Goal: Obtain resource: Download file/media

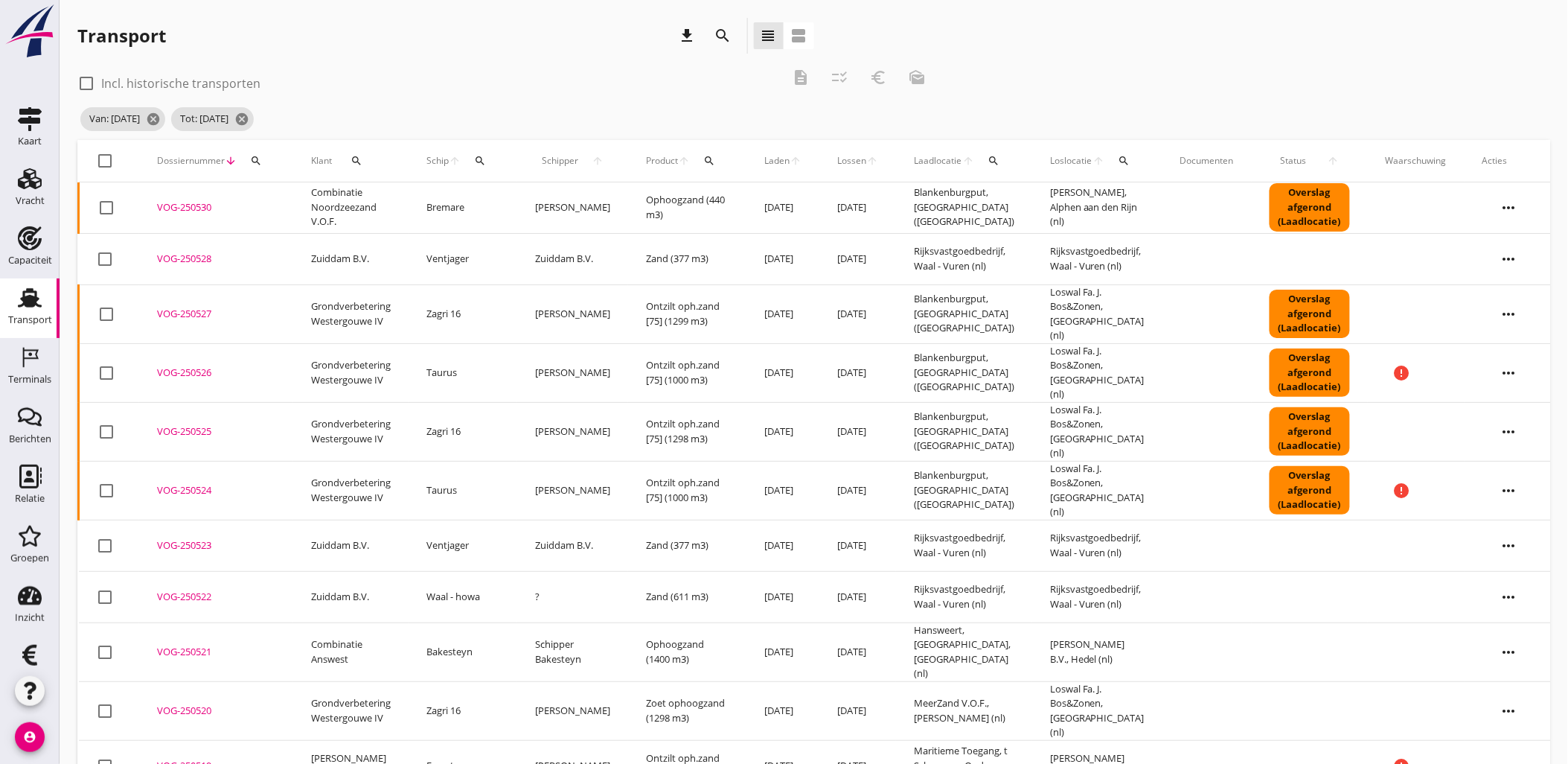
click at [82, 76] on div at bounding box center [86, 83] width 25 height 25
checkbox input "true"
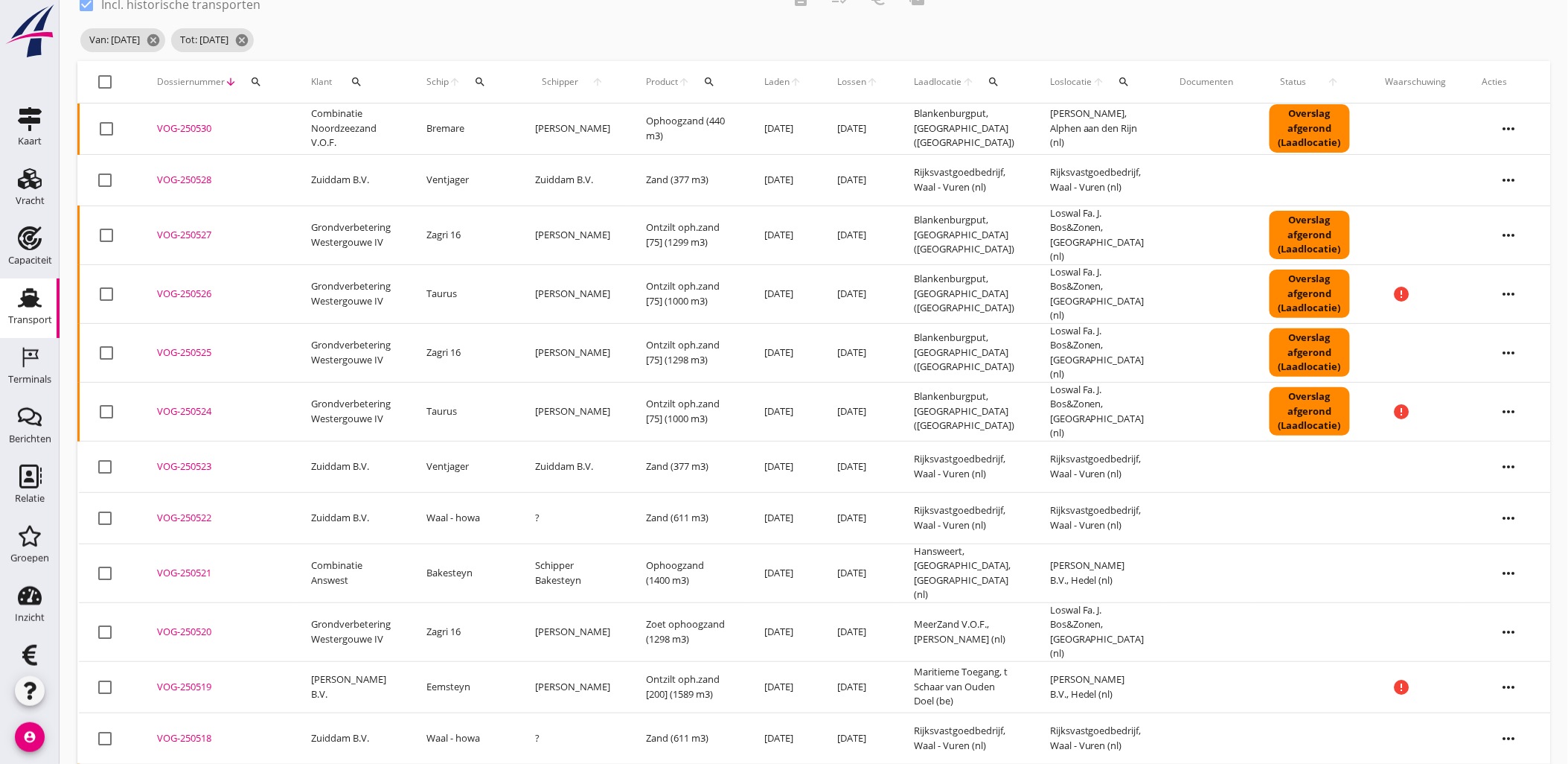
scroll to position [78, 0]
click at [356, 92] on button "search" at bounding box center [356, 83] width 37 height 27
click at [354, 137] on div "Zoeken op opdrachtgever... arrow_drop_down" at bounding box center [442, 126] width 196 height 24
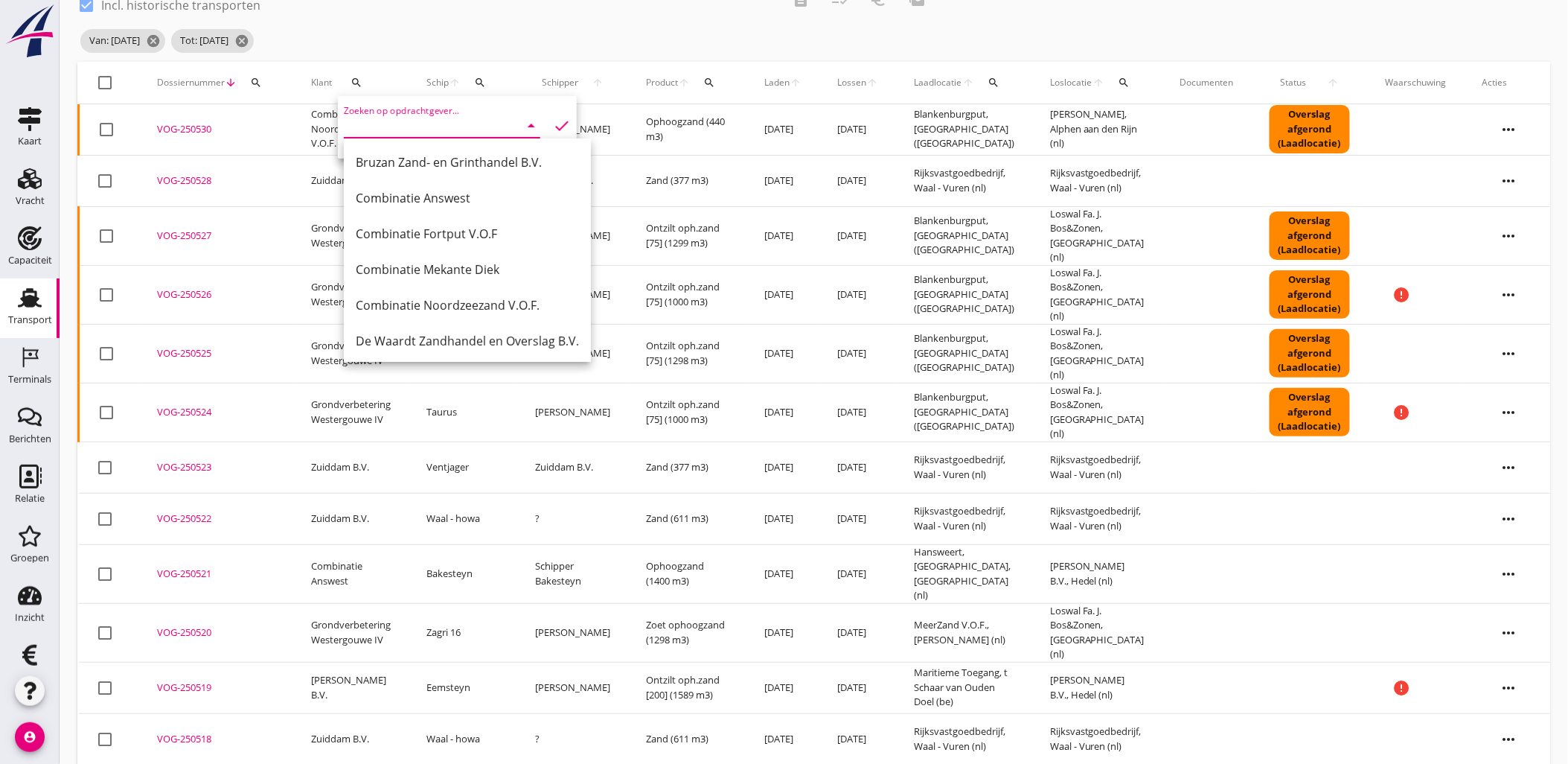
click at [464, 52] on div "Van: [DATE] cancel Tot: [DATE] cancel" at bounding box center [507, 41] width 859 height 30
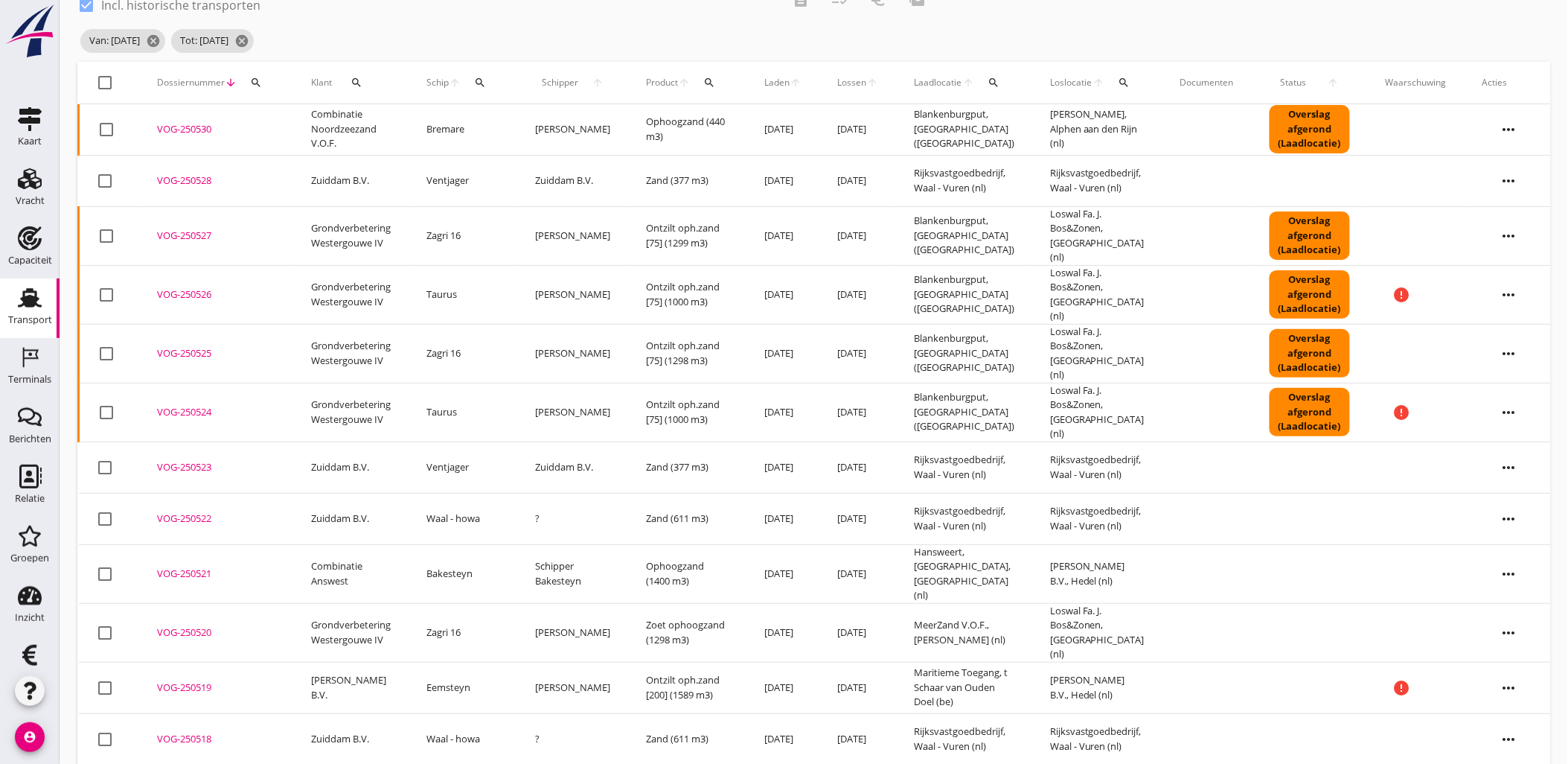
click at [104, 65] on th "check_box_outline_blank" at bounding box center [109, 83] width 61 height 42
click at [104, 72] on div at bounding box center [105, 83] width 25 height 25
checkbox input "true"
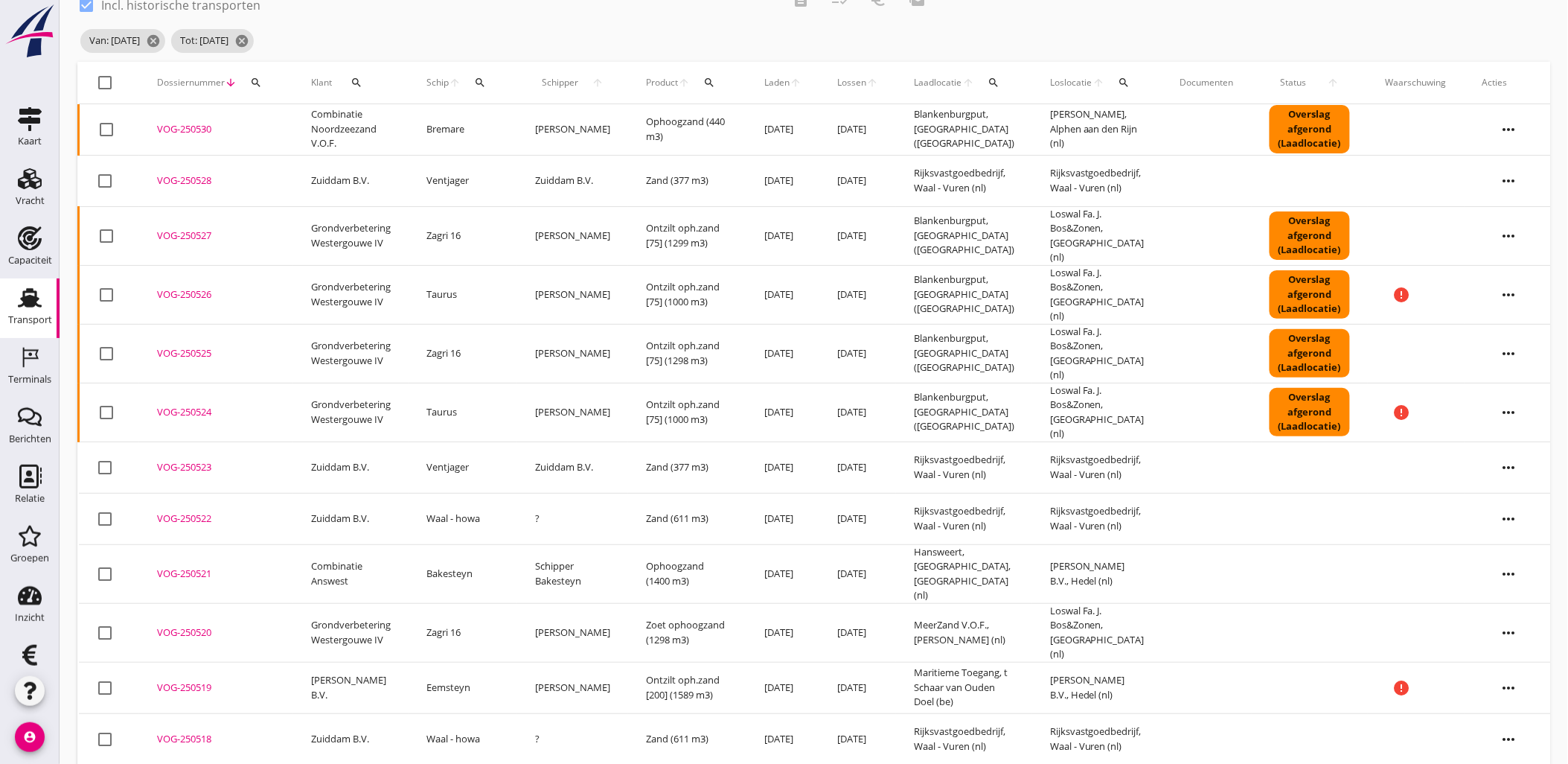
checkbox input "true"
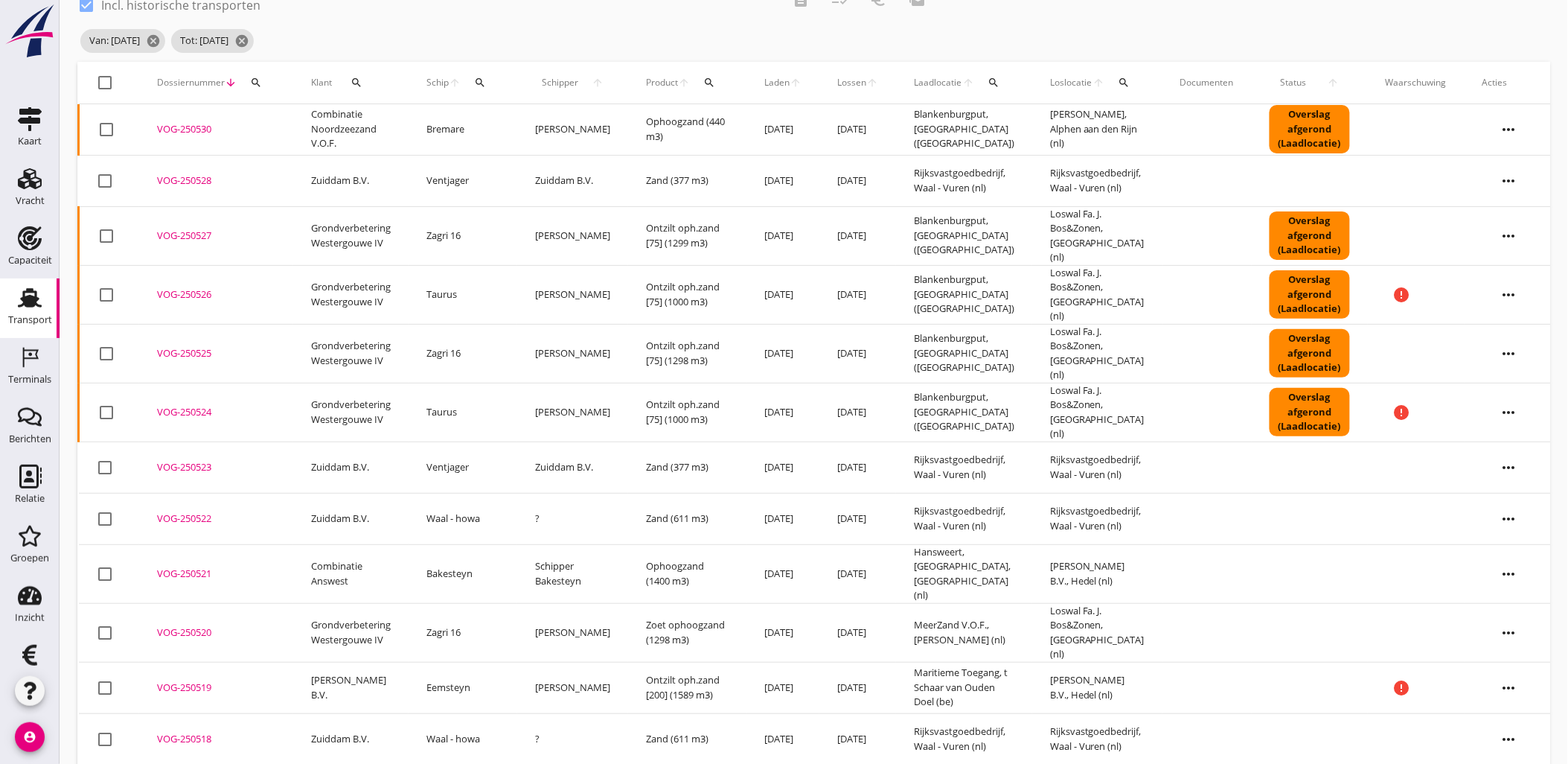
checkbox input "true"
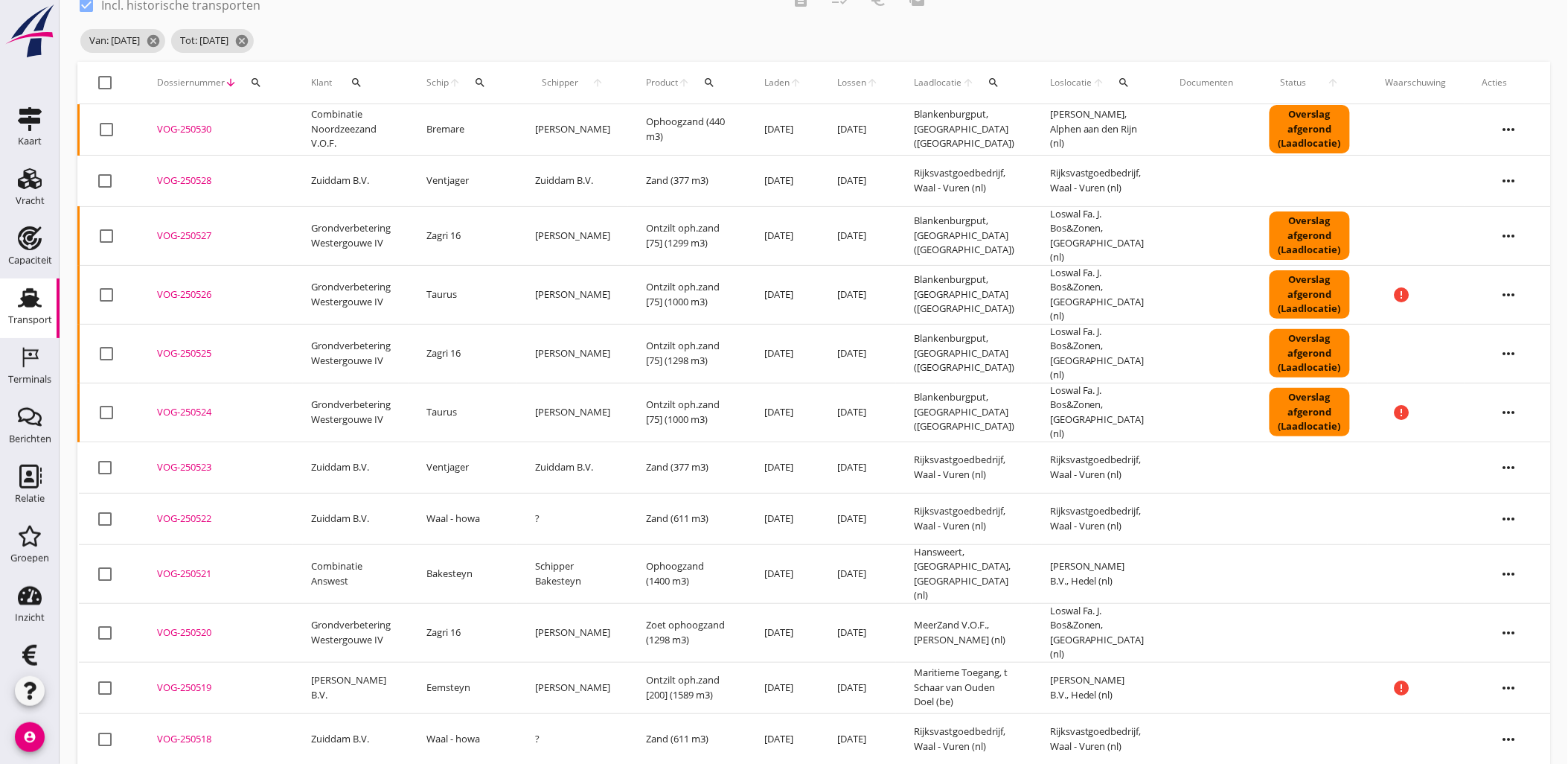
checkbox input "true"
click at [1009, 50] on div "check_box Incl. historische transporten description checklist_rtl euro_symbol m…" at bounding box center [814, 21] width 1472 height 80
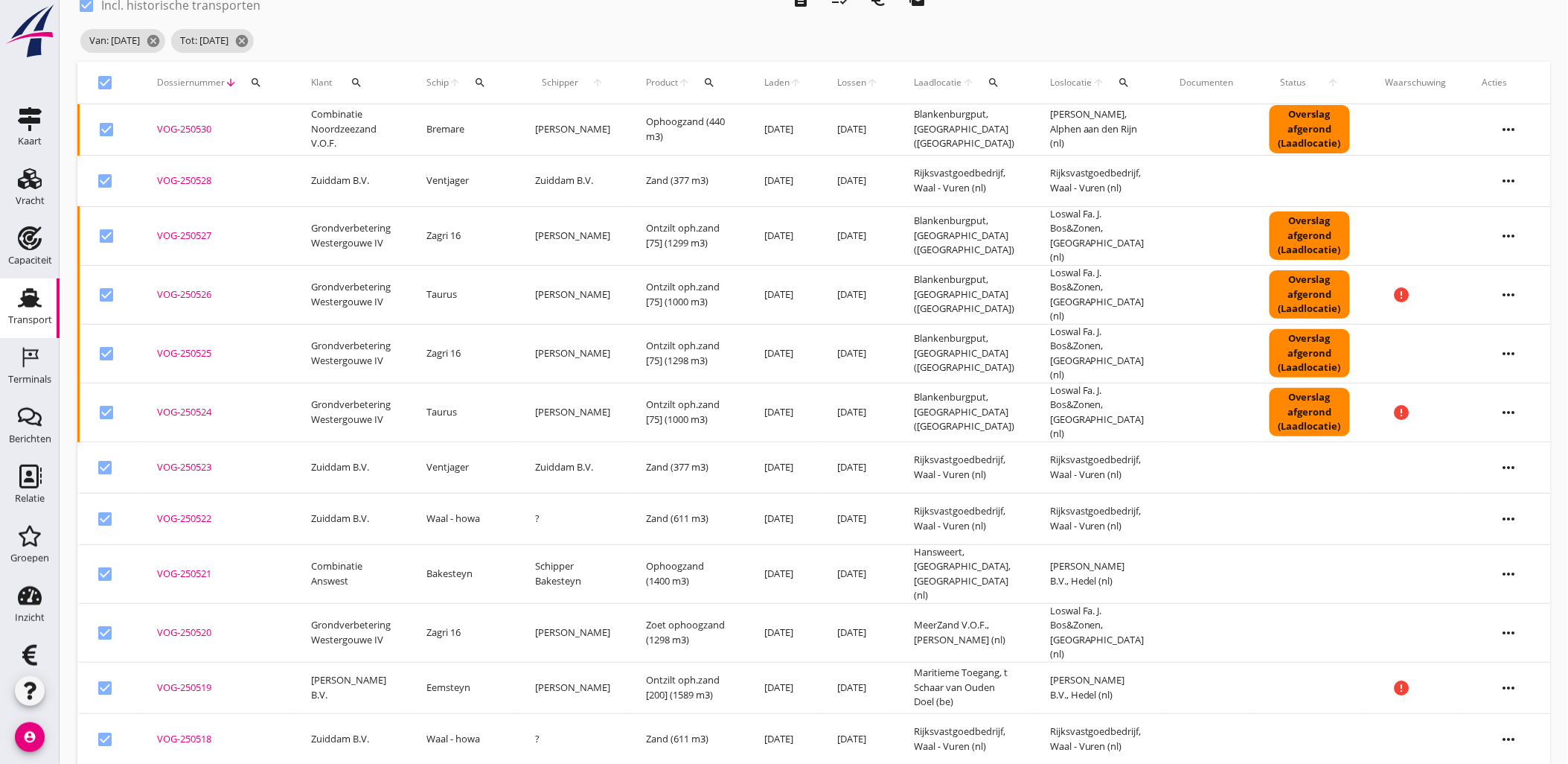
scroll to position [0, 0]
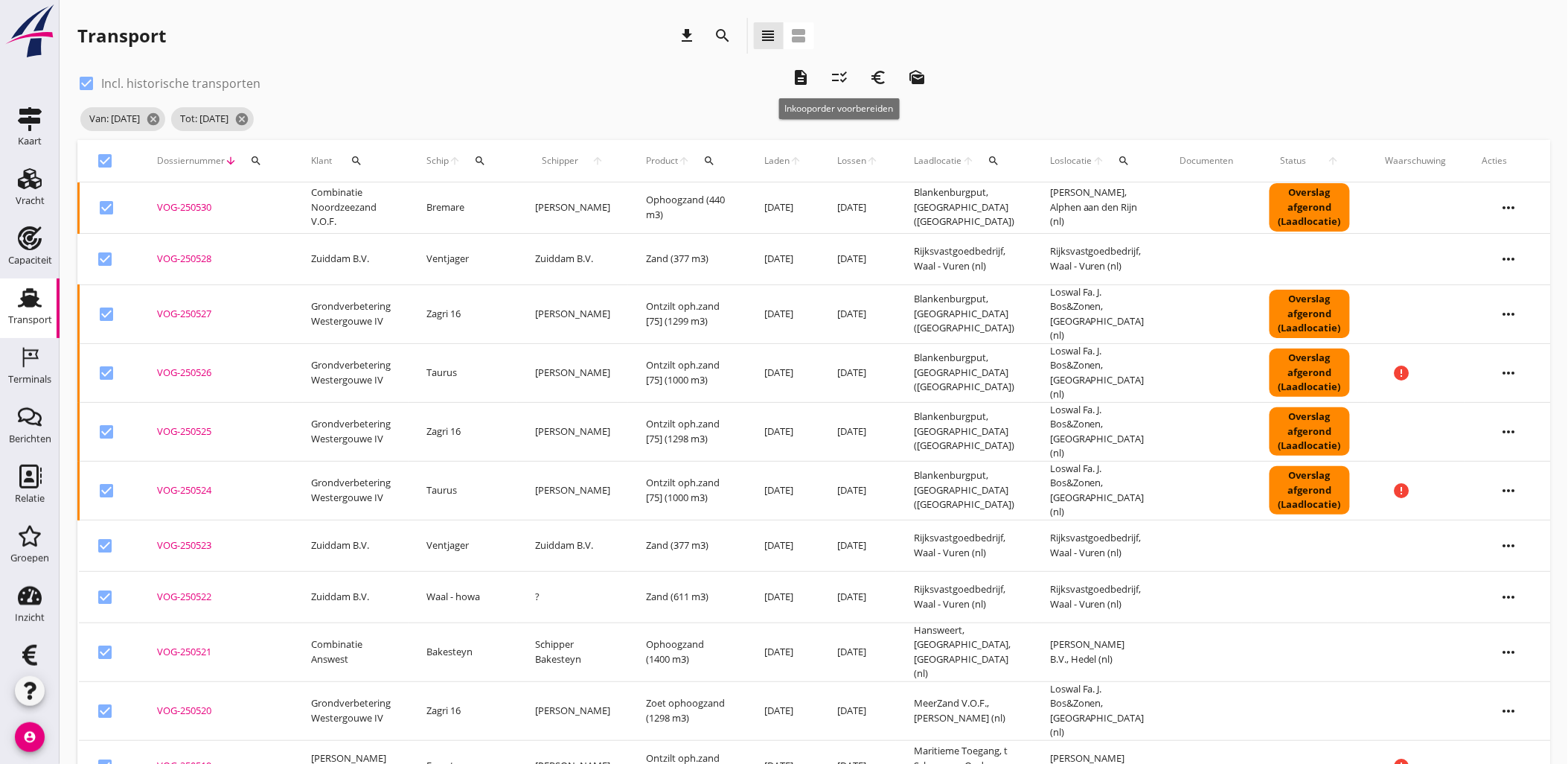
click at [849, 72] on div "checklist_rtl" at bounding box center [839, 77] width 27 height 18
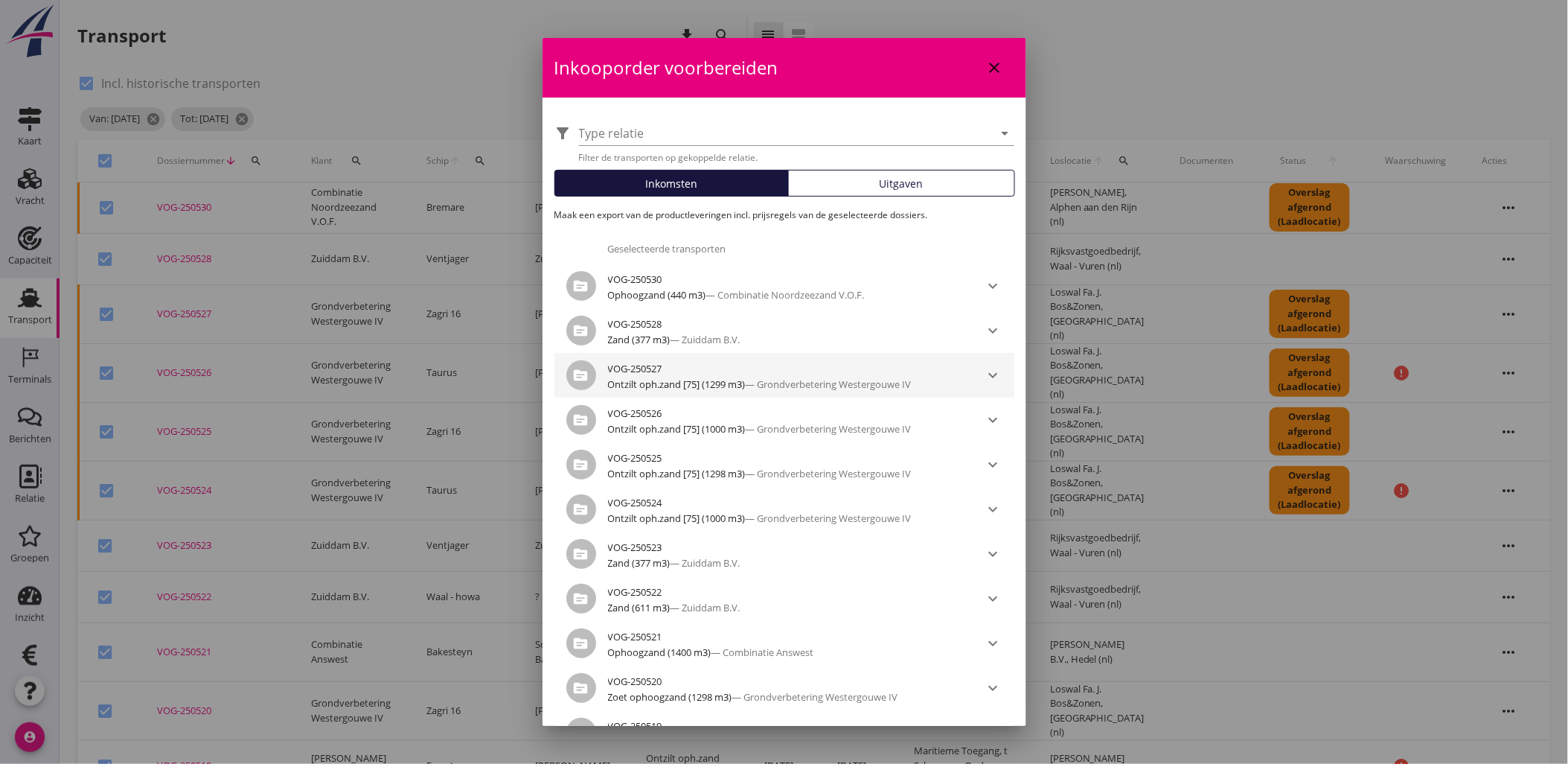
scroll to position [384, 0]
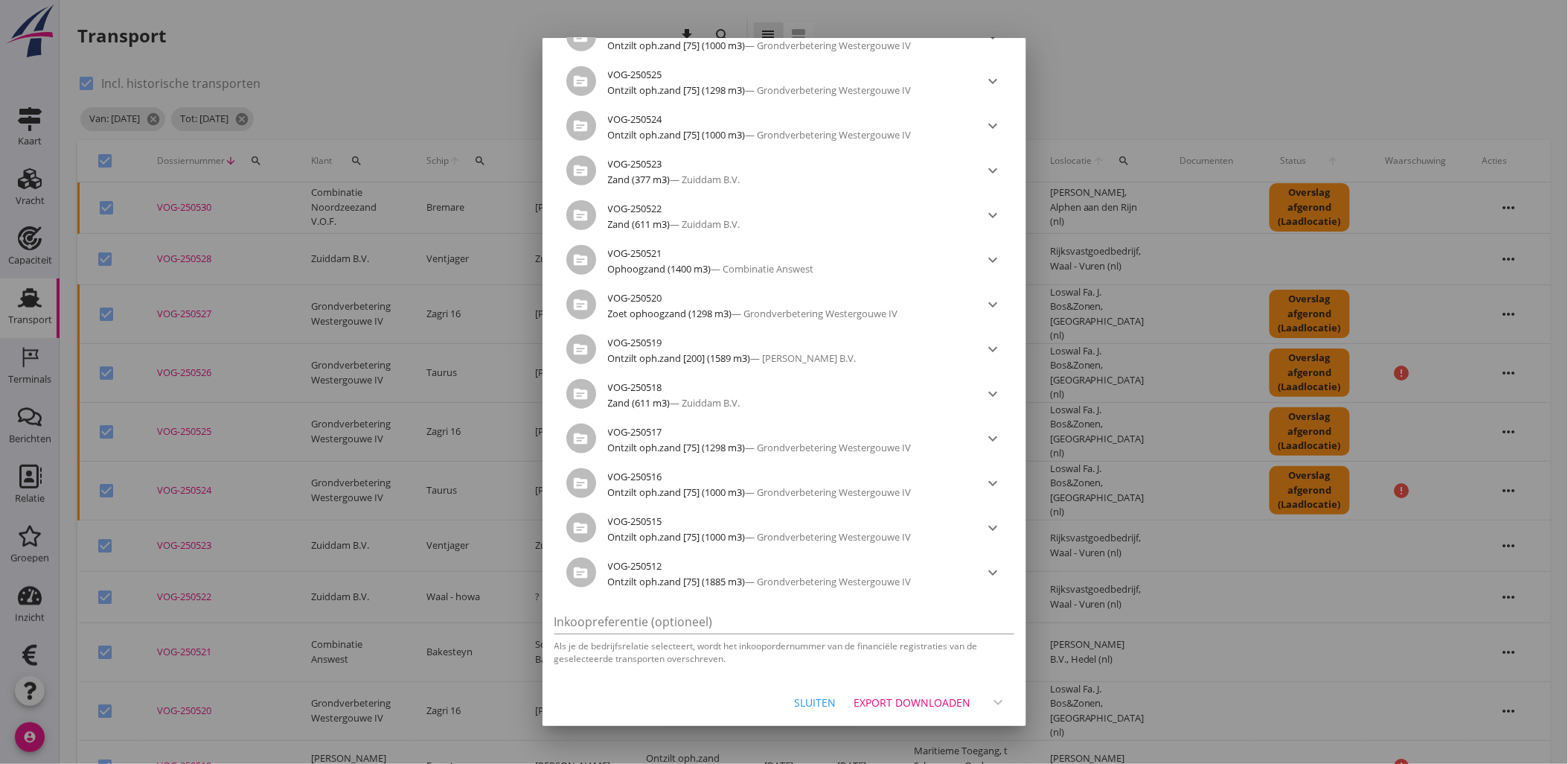
click at [960, 700] on button "Export downloaden" at bounding box center [913, 702] width 130 height 27
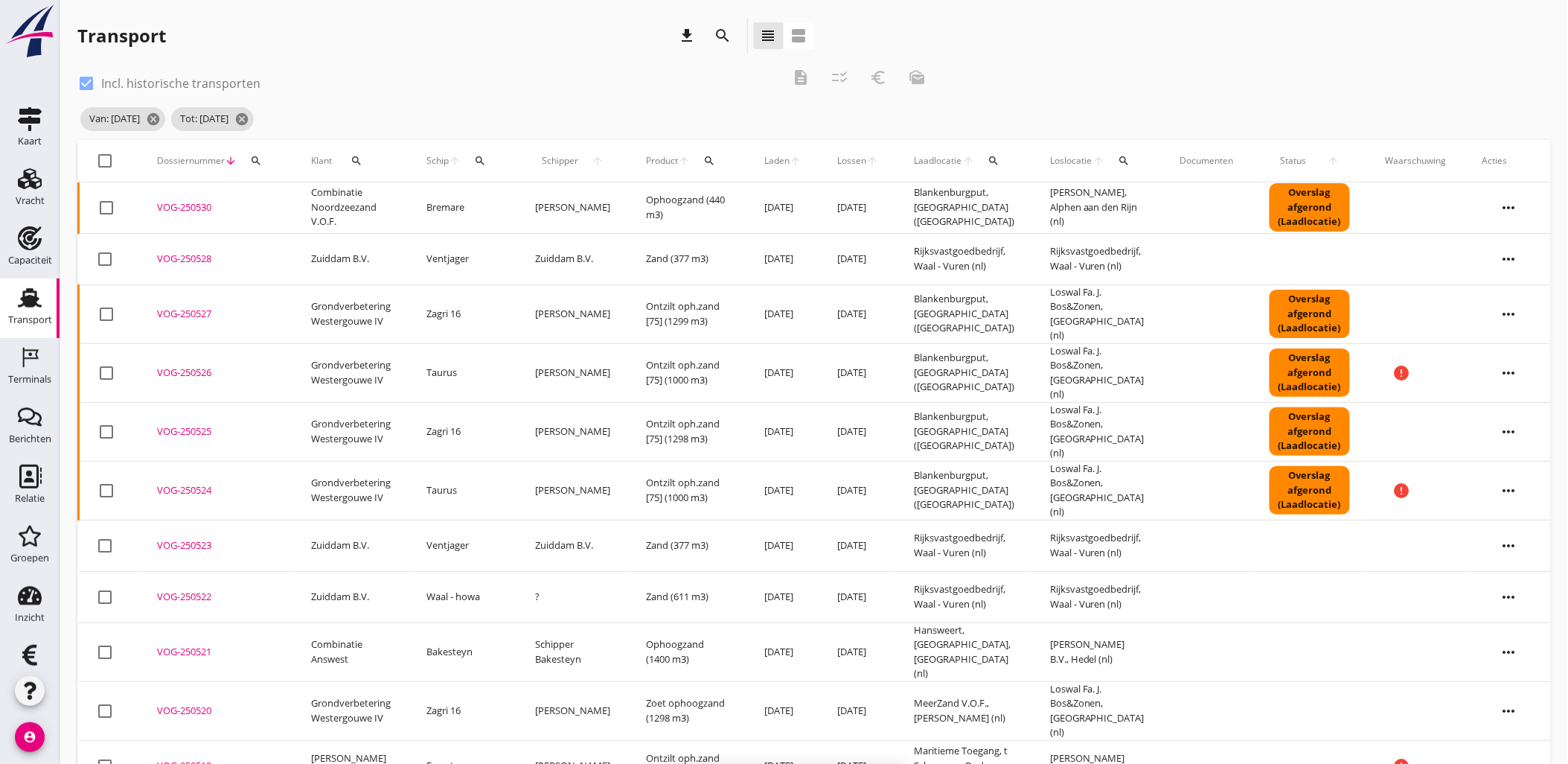
checkbox input "false"
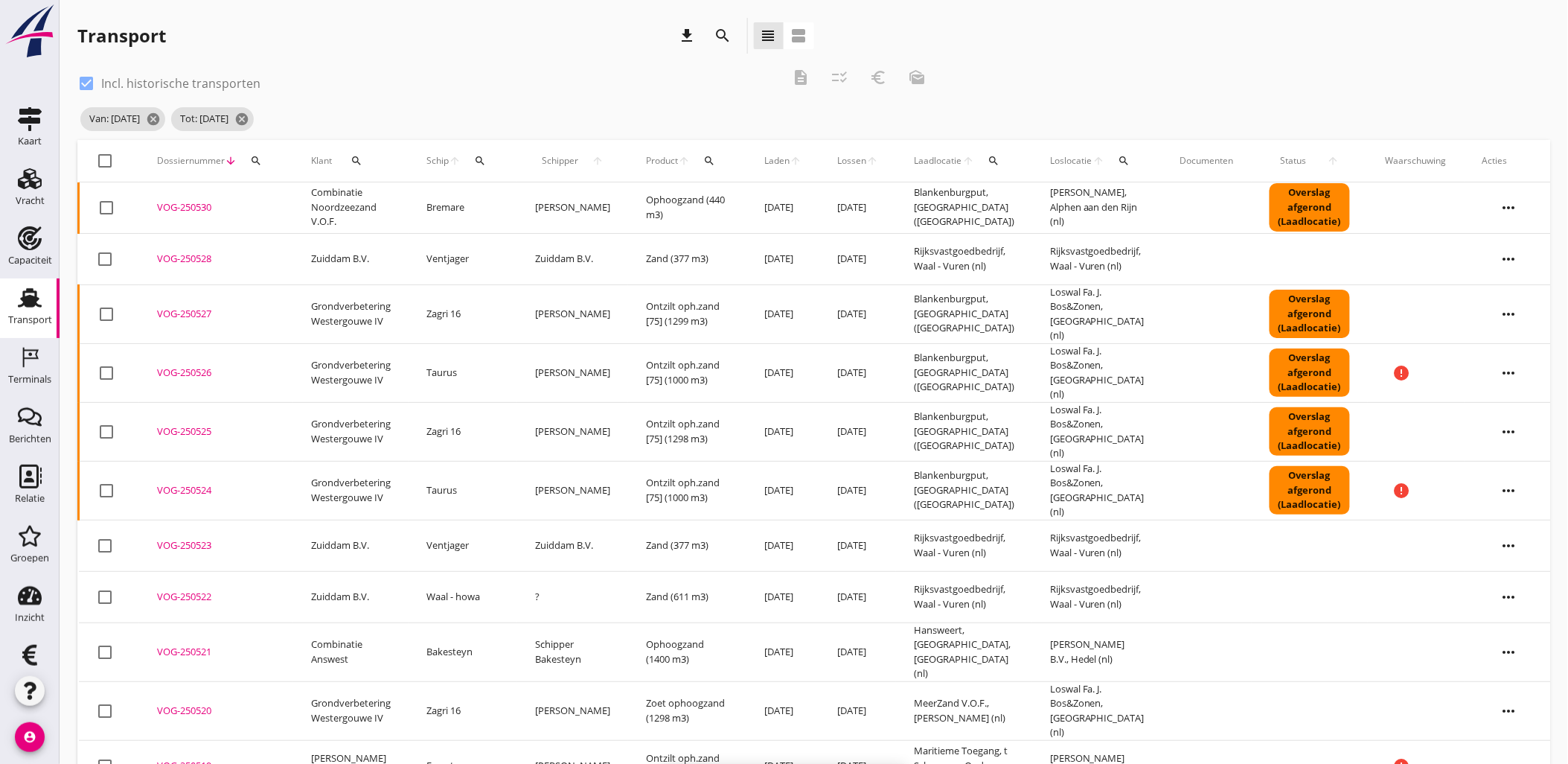
checkbox input "false"
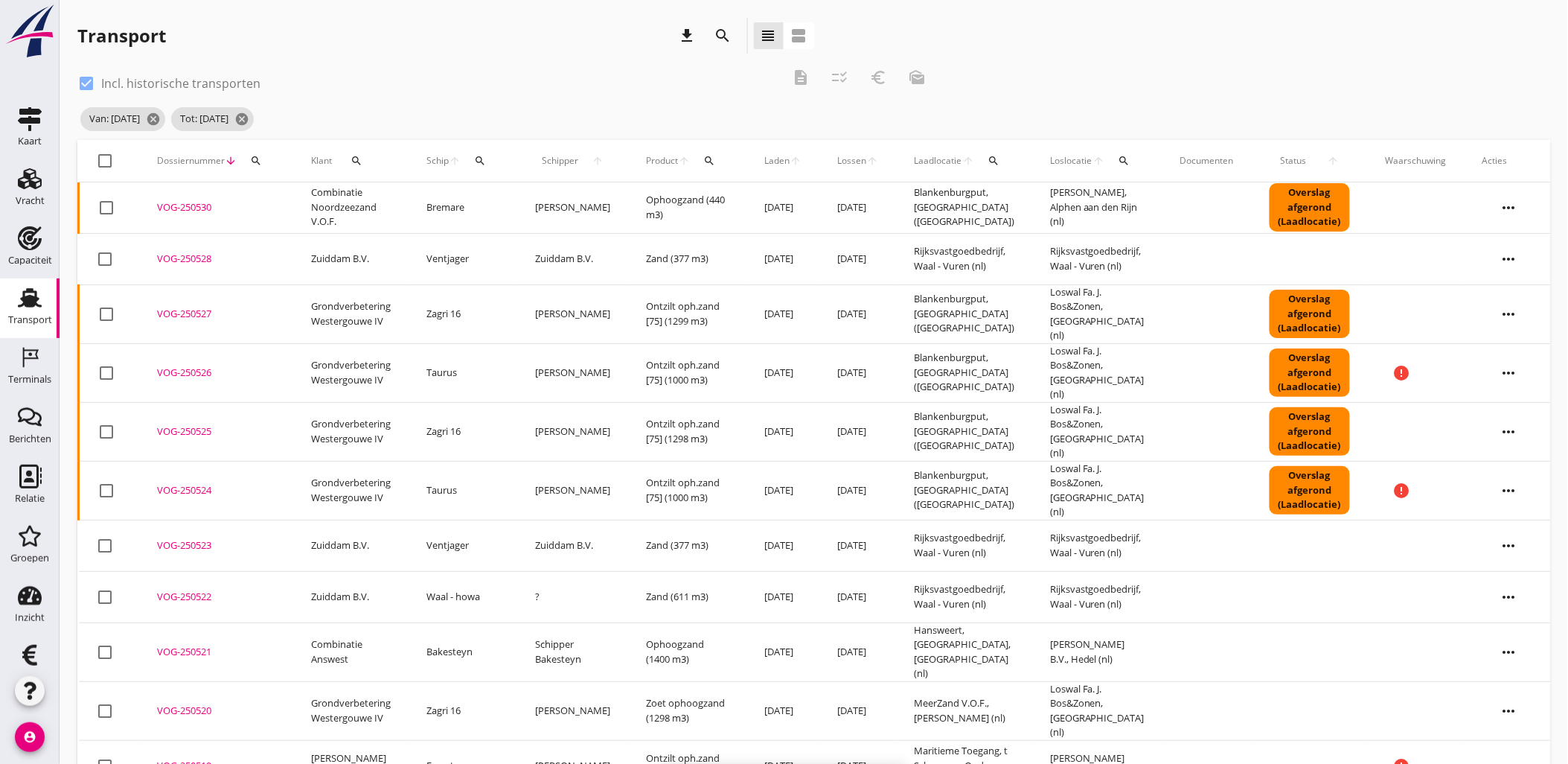
checkbox input "false"
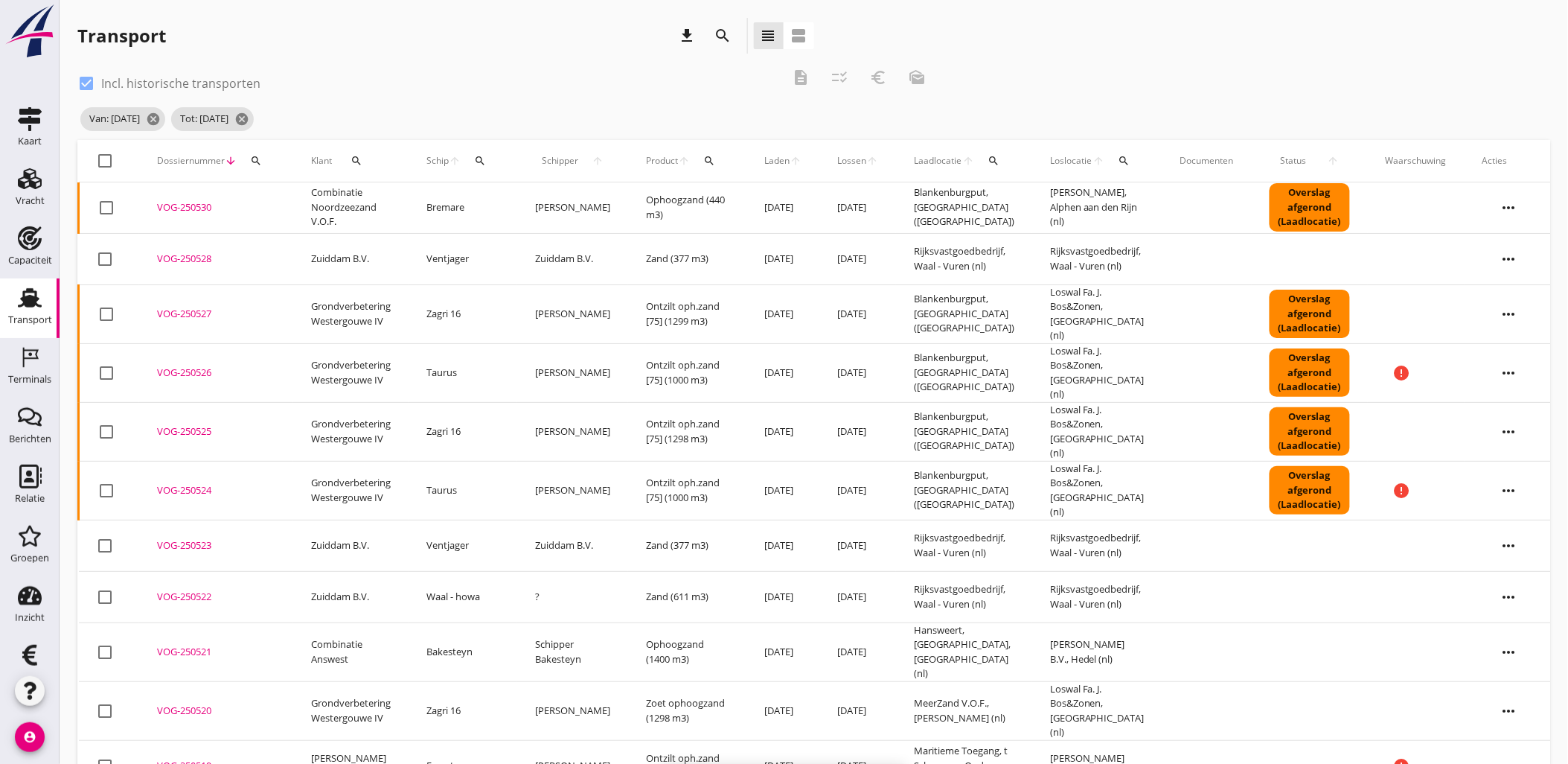
checkbox input "false"
click at [640, 77] on div "check_box Incl. historische transporten" at bounding box center [430, 82] width 704 height 21
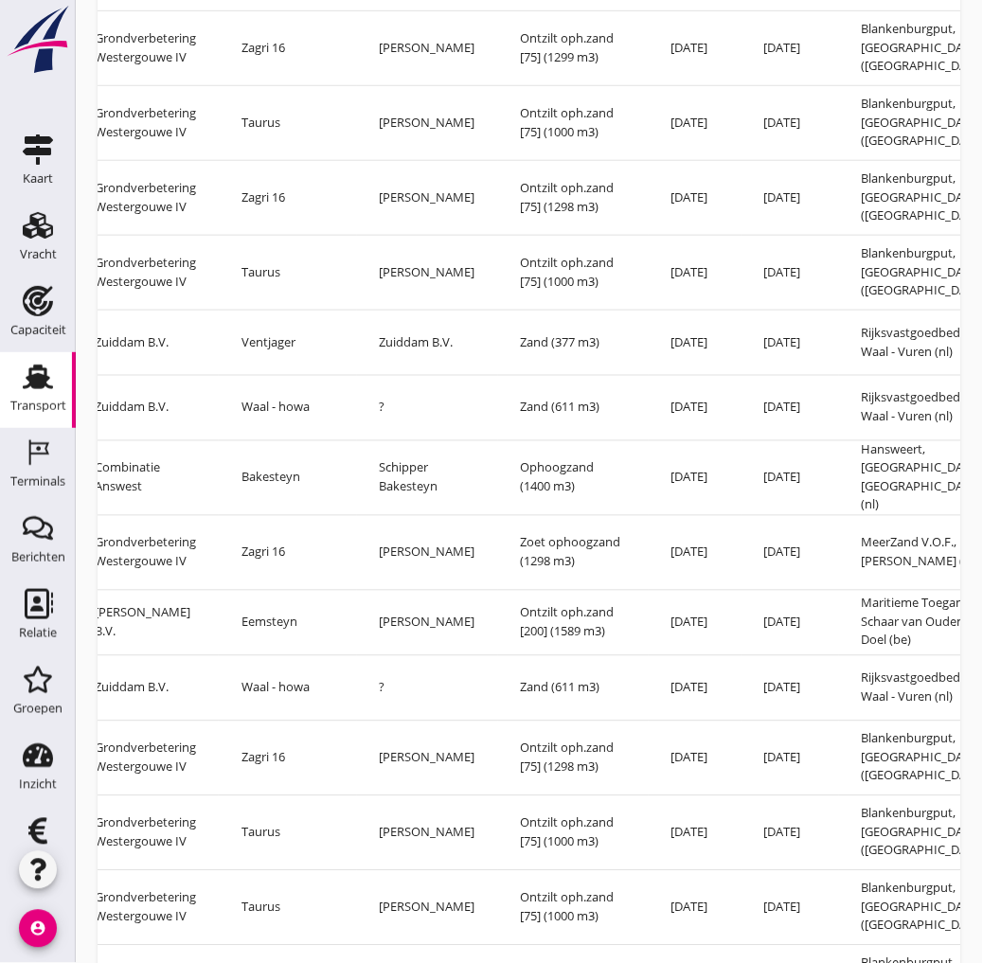
scroll to position [0, 300]
click at [320, 450] on td "Bakesteyn" at bounding box center [289, 477] width 138 height 75
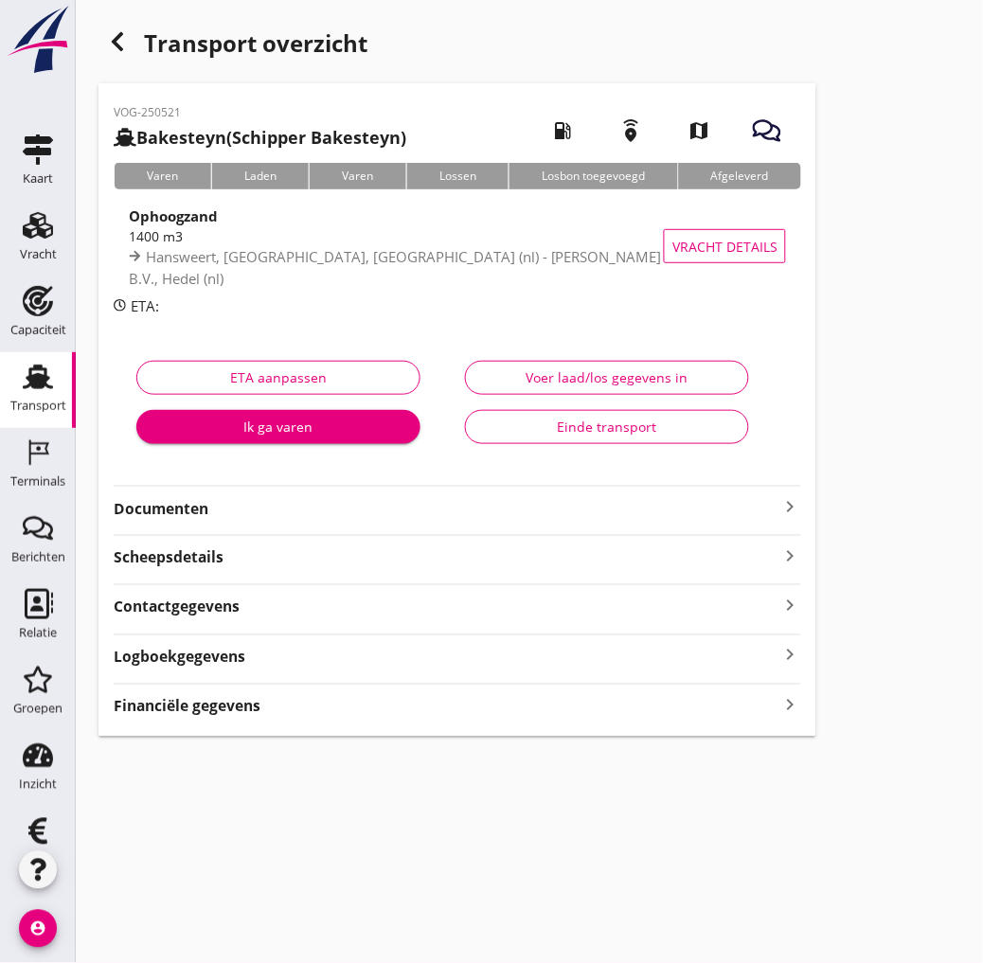
click at [222, 723] on div "VOG-250521 Bakesteyn (Schipper Bakesteyn) local_gas_station emergency_share map…" at bounding box center [458, 410] width 718 height 654
click at [224, 718] on div "VOG-250521 Bakesteyn (Schipper Bakesteyn) local_gas_station emergency_share map…" at bounding box center [458, 410] width 718 height 654
click at [235, 716] on strong "Financiële gegevens" at bounding box center [187, 707] width 147 height 22
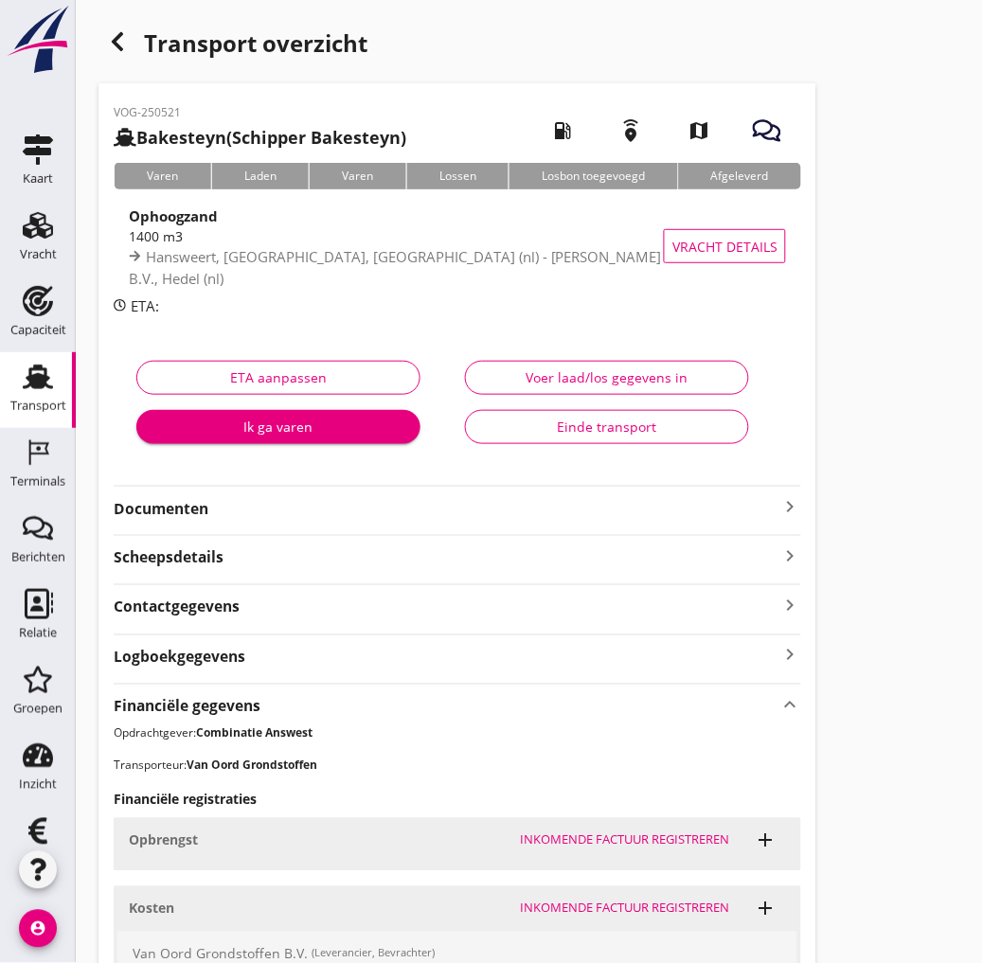
scroll to position [230, 0]
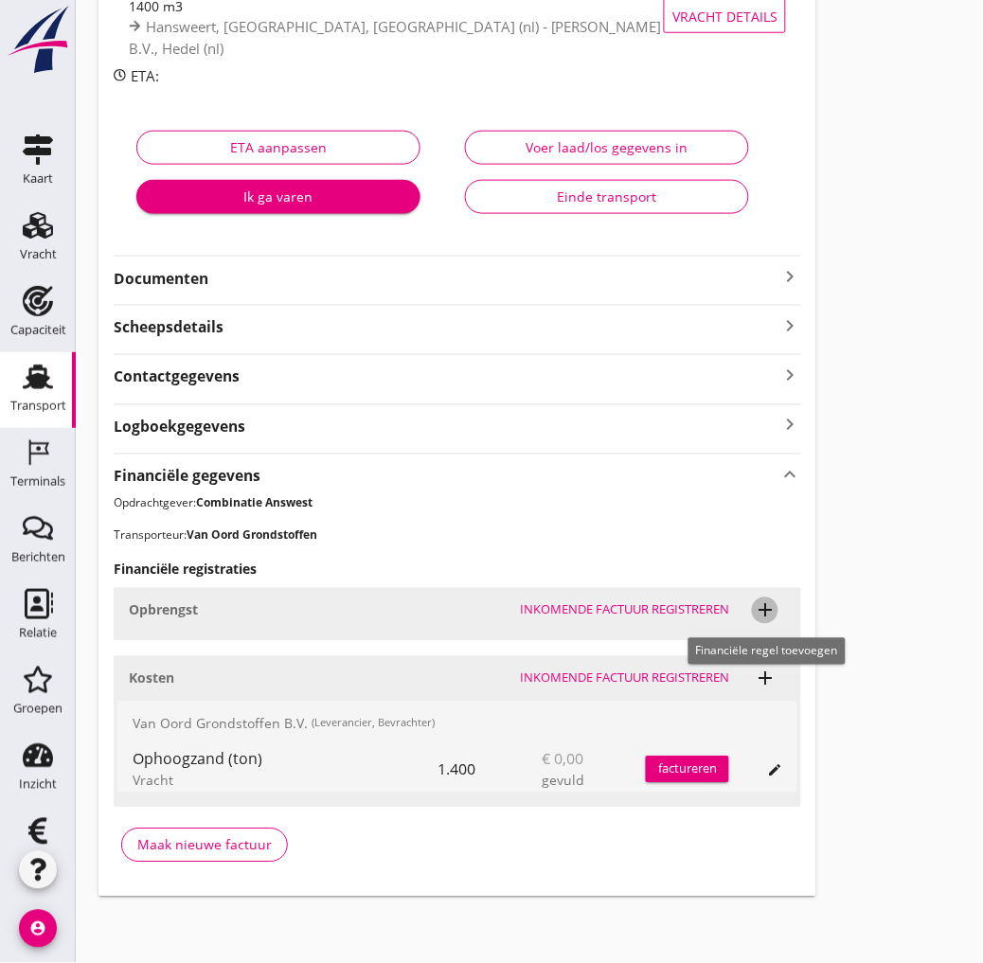
click at [767, 611] on icon "add" at bounding box center [765, 611] width 23 height 23
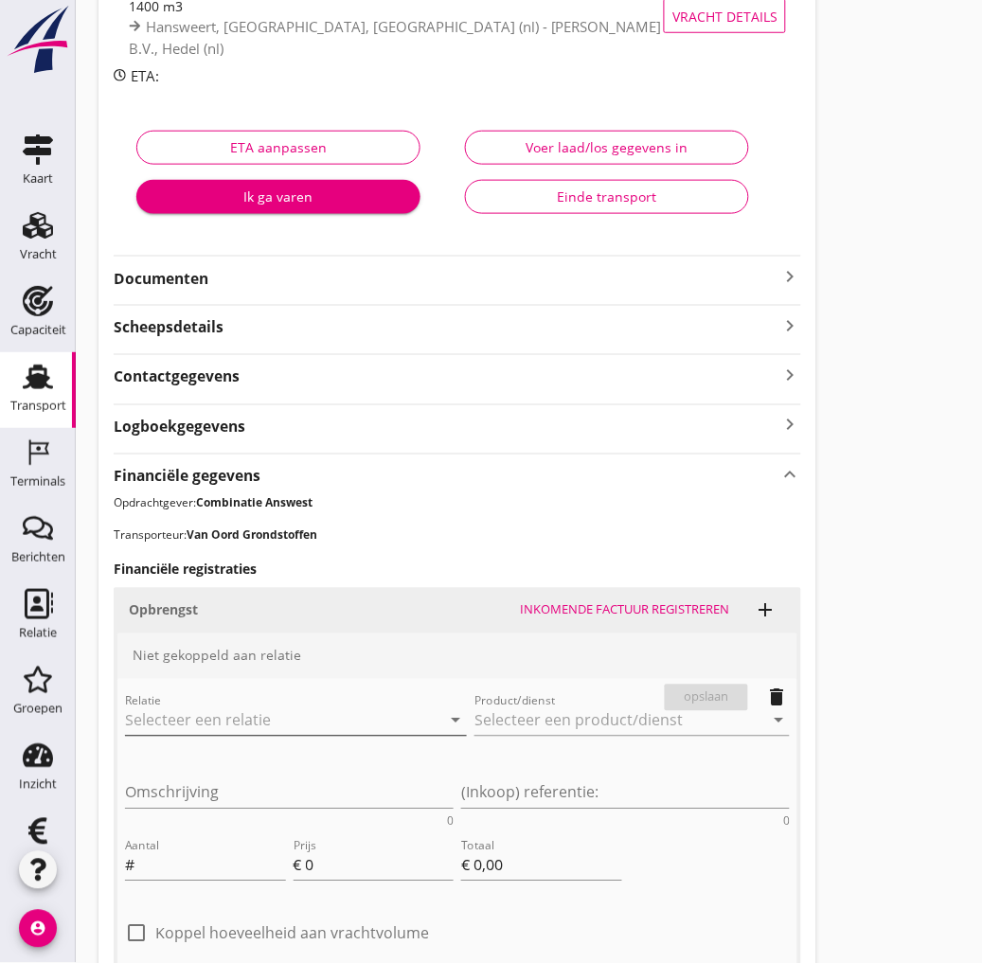
click at [444, 713] on icon "arrow_drop_down" at bounding box center [455, 720] width 23 height 23
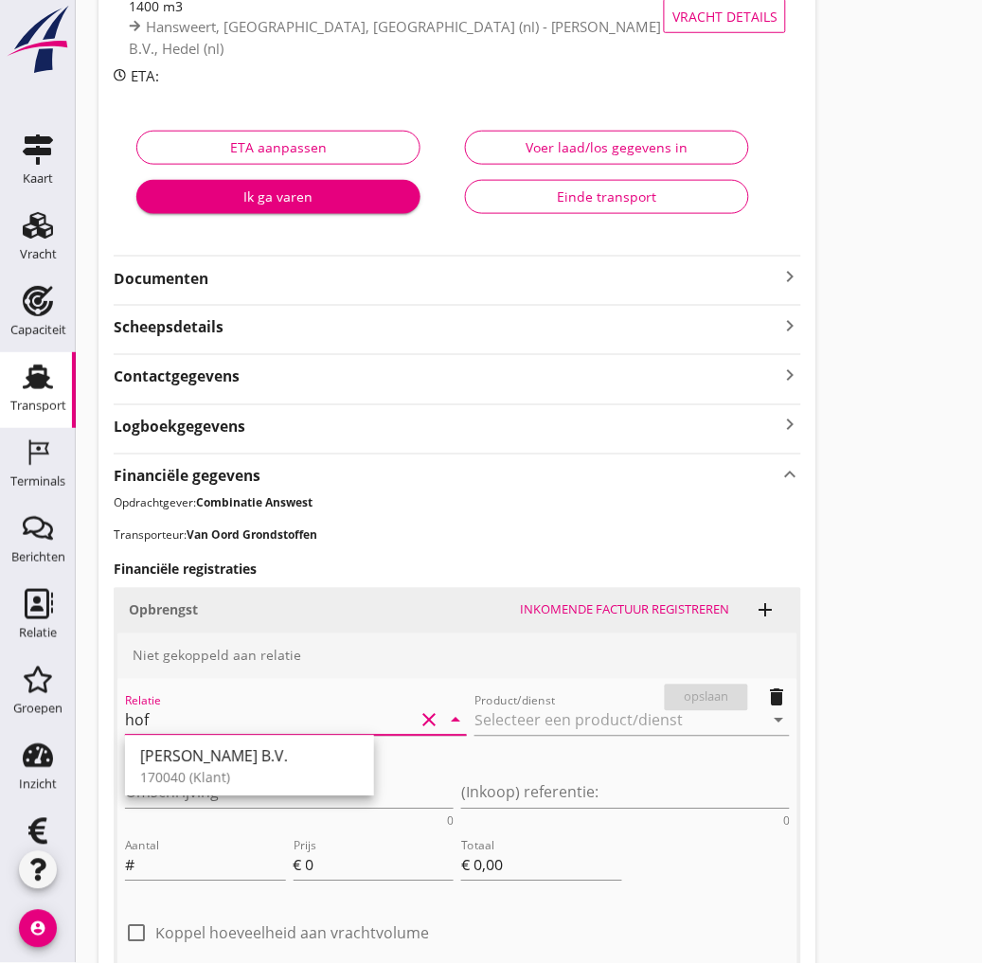
click at [286, 741] on div "[PERSON_NAME] B.V. 170040 (Klant)" at bounding box center [249, 766] width 249 height 61
click at [265, 783] on div "170040 (Klant)" at bounding box center [249, 778] width 219 height 20
type input "[PERSON_NAME] B.V. (170040)"
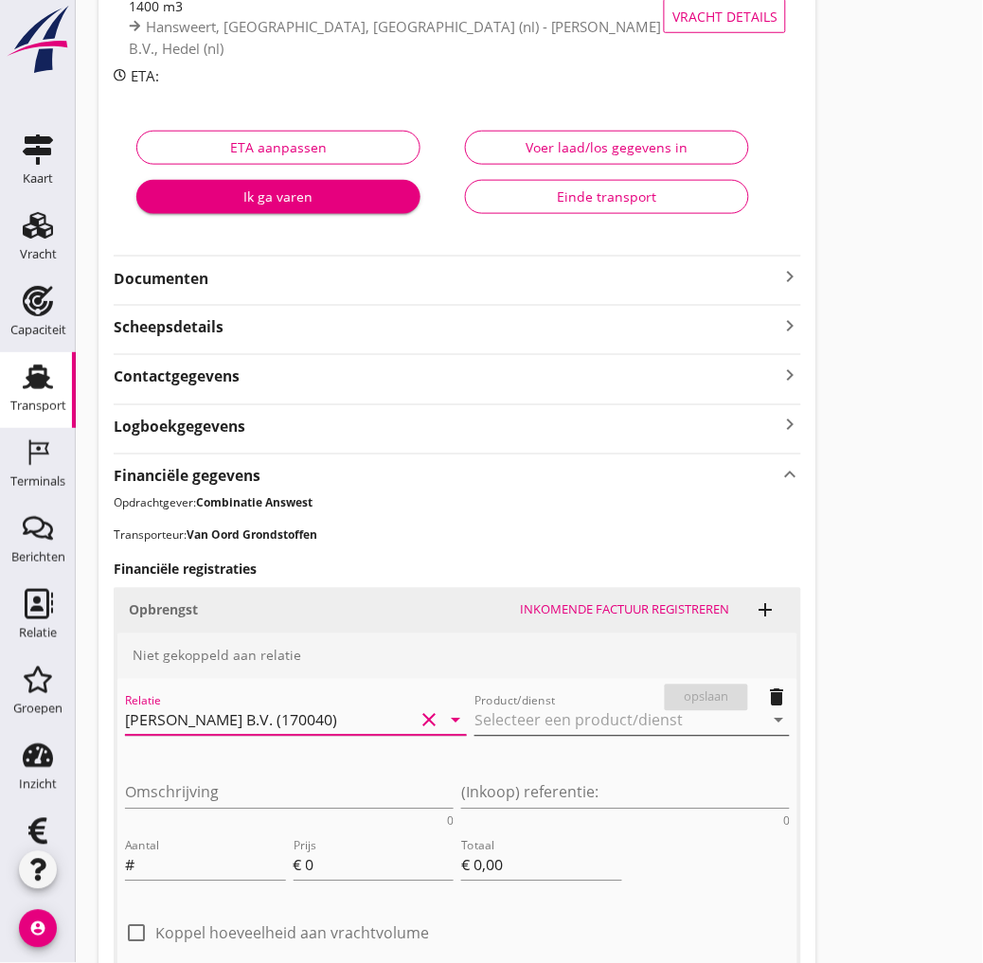
click at [475, 729] on input "Product/dienst" at bounding box center [619, 721] width 289 height 30
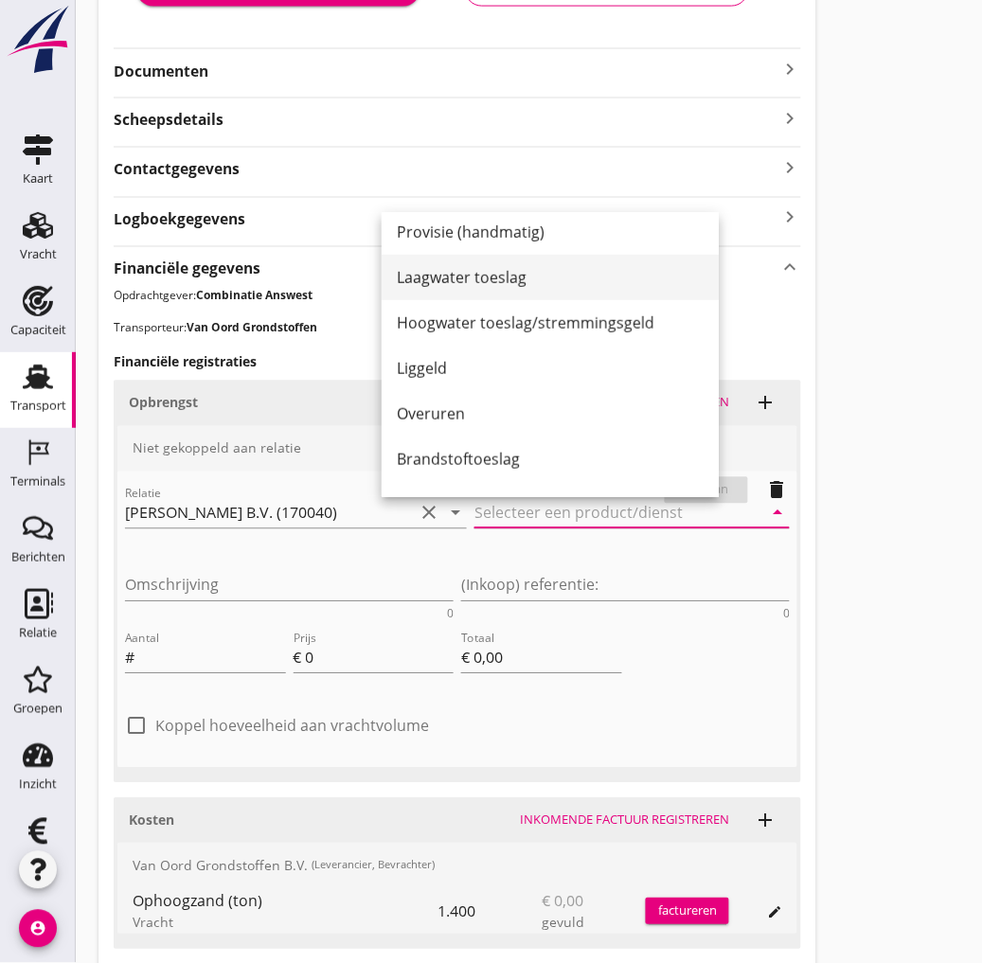
scroll to position [0, 0]
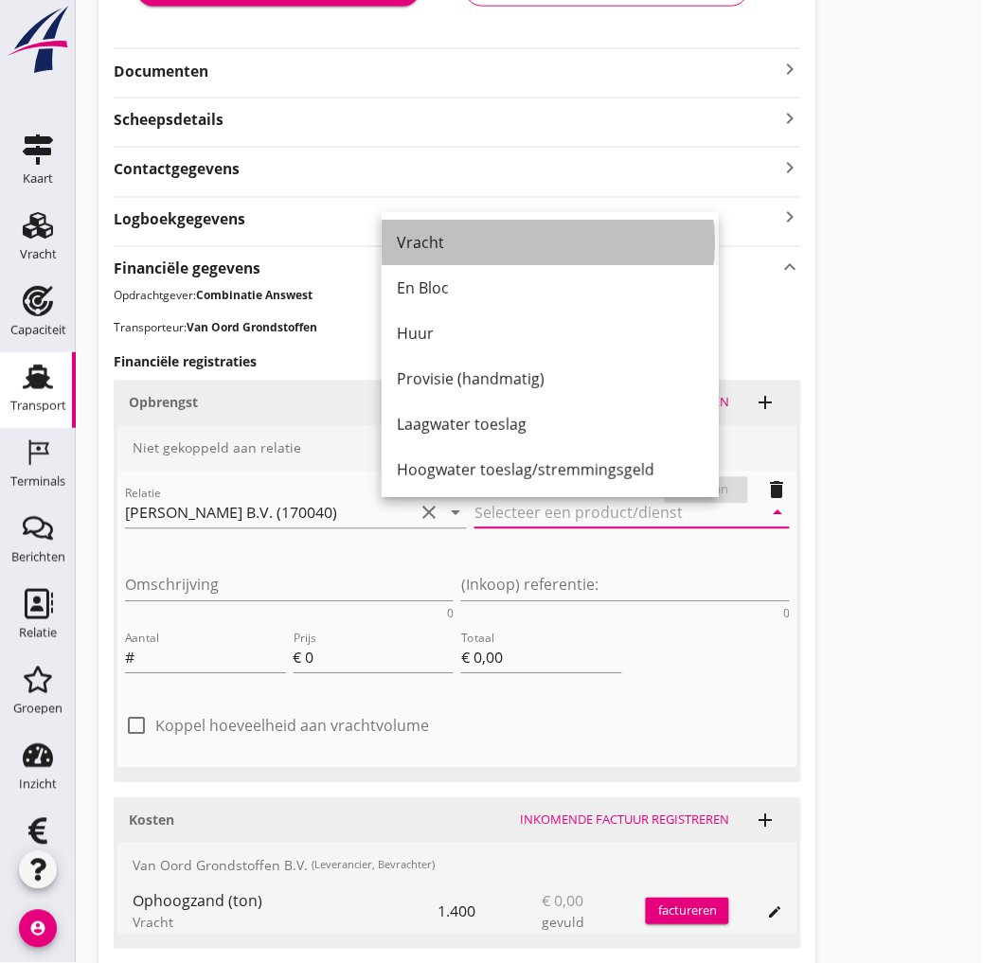
click at [483, 253] on div "Vracht" at bounding box center [550, 243] width 307 height 23
type input "Vracht"
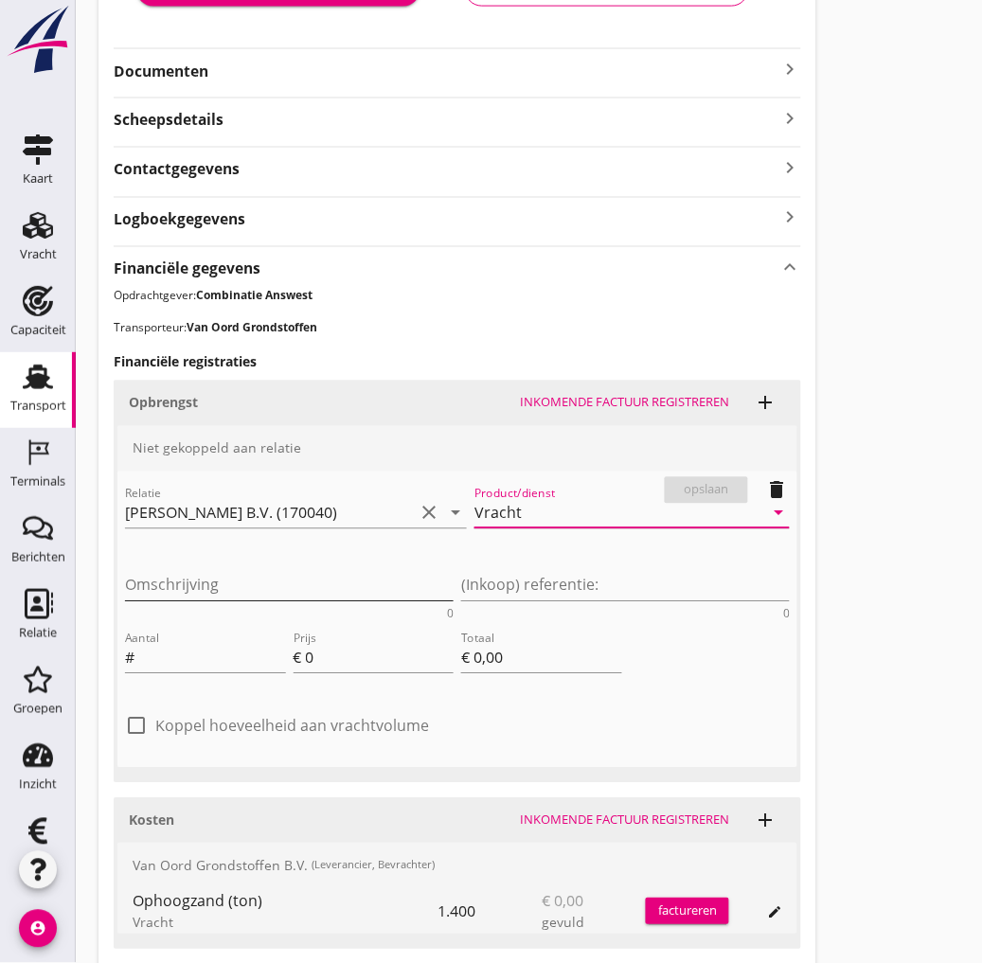
click at [454, 570] on textarea "Omschrijving" at bounding box center [289, 585] width 329 height 31
click at [892, 886] on div "Transport overzicht VOG-250521 Bakesteyn (Schipper Bakesteyn) local_gas_station…" at bounding box center [529, 311] width 907 height 1499
click at [454, 570] on textarea "Ophoogzand" at bounding box center [289, 585] width 329 height 31
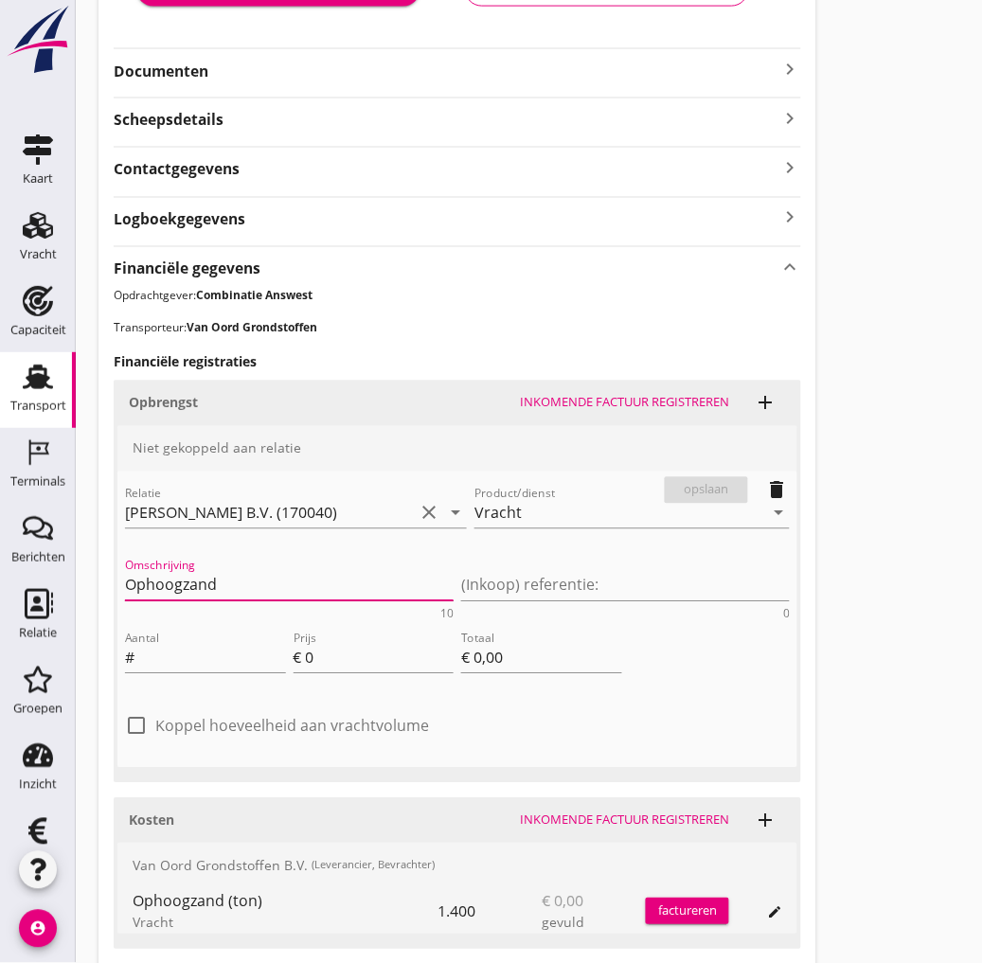
click at [454, 570] on textarea "Ophoogzand" at bounding box center [289, 585] width 329 height 31
paste textarea "ntzilt oph.zand [200]"
type textarea "Ontzilt oph.zand [200]"
click at [852, 527] on div "Transport overzicht VOG-250521 Bakesteyn (Schipper Bakesteyn) local_gas_station…" at bounding box center [529, 311] width 907 height 1499
click at [194, 651] on input "Aantal" at bounding box center [212, 658] width 148 height 30
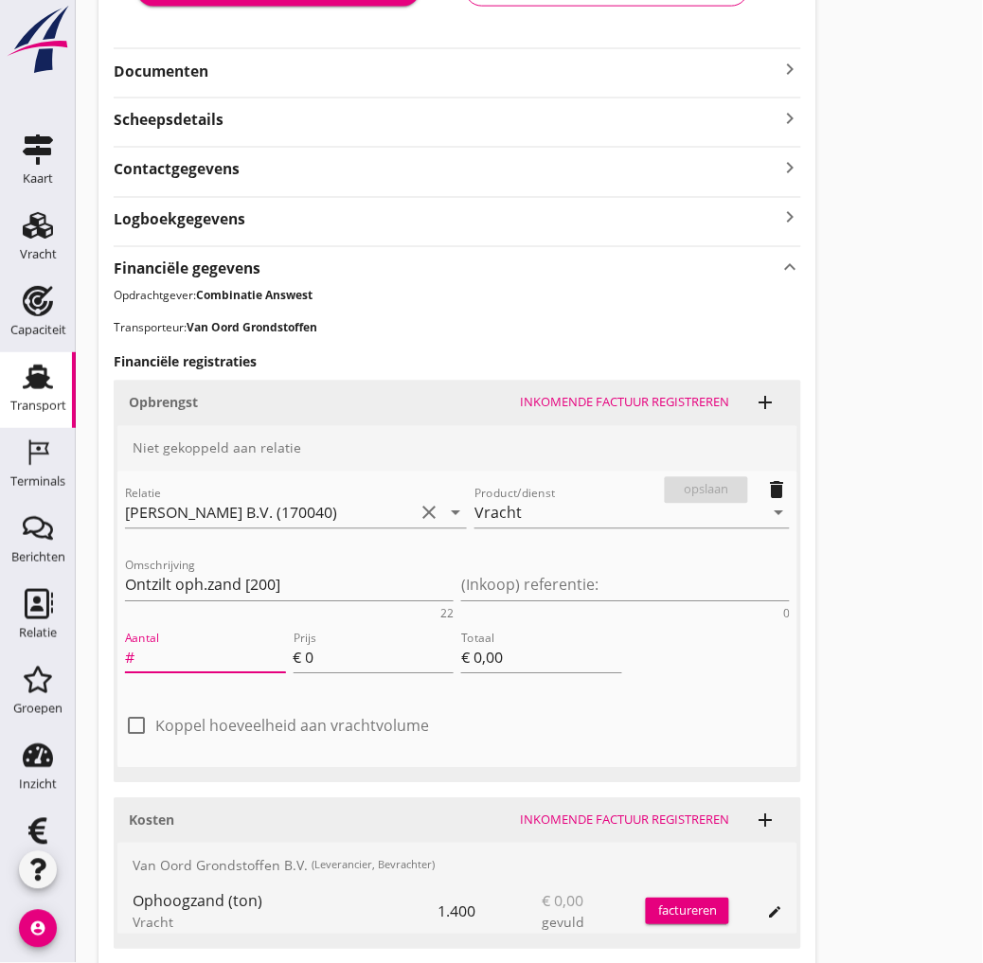
click at [186, 726] on label "Koppel hoeveelheid aan vrachtvolume" at bounding box center [292, 726] width 274 height 19
checkbox input "true"
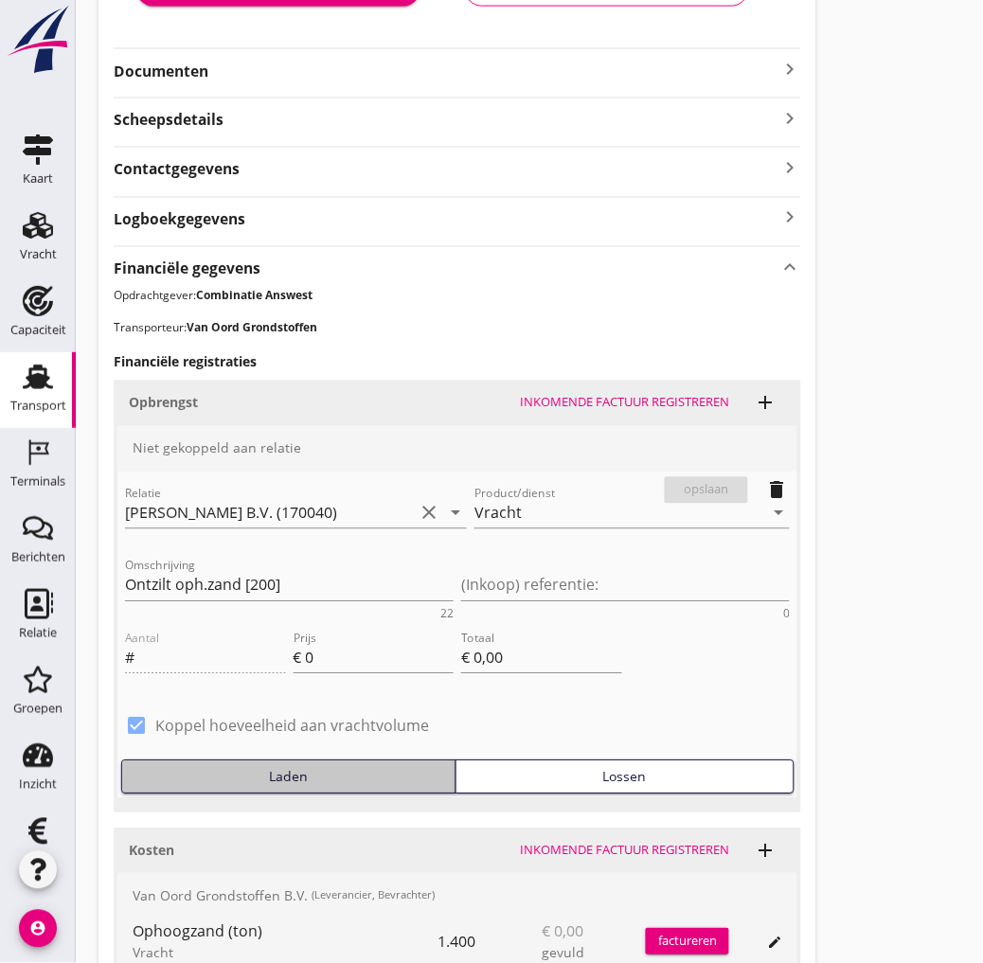
click at [323, 778] on div "Laden" at bounding box center [289, 777] width 318 height 20
type input "1400"
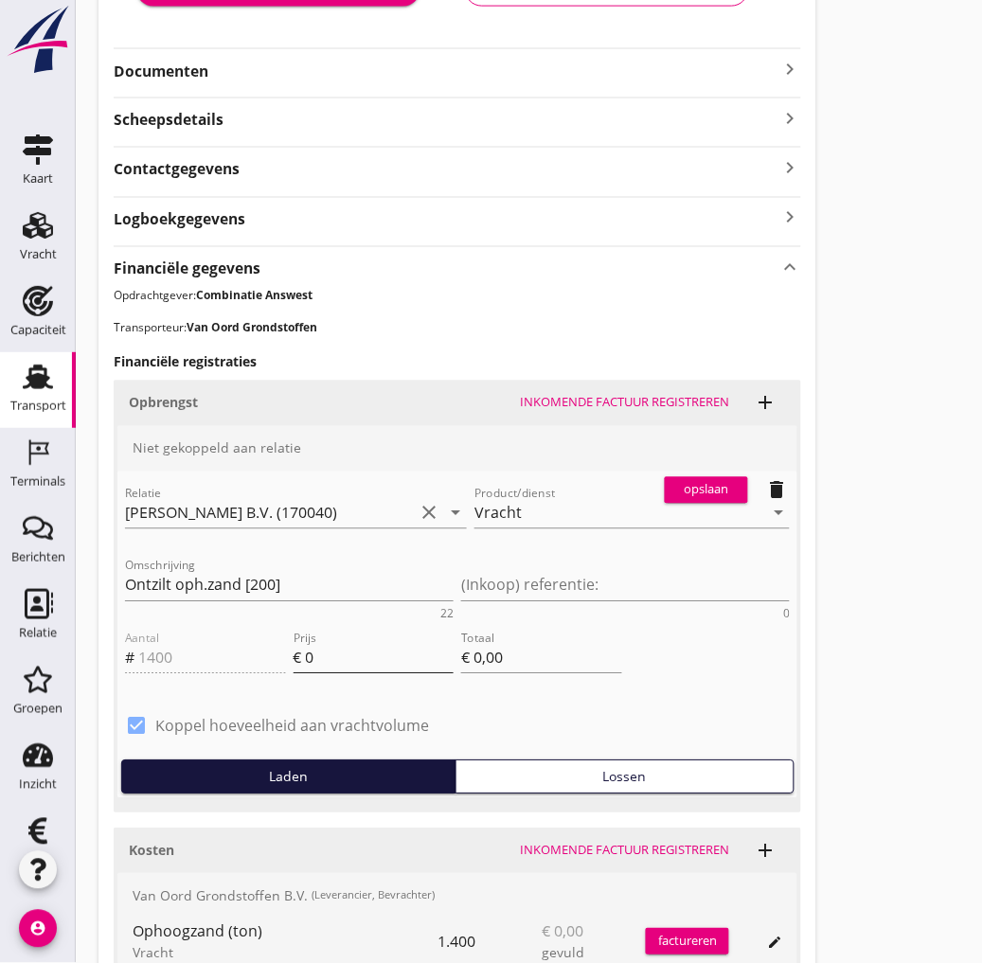
click at [362, 668] on input "0" at bounding box center [380, 658] width 149 height 30
click at [386, 664] on input "0" at bounding box center [380, 658] width 149 height 30
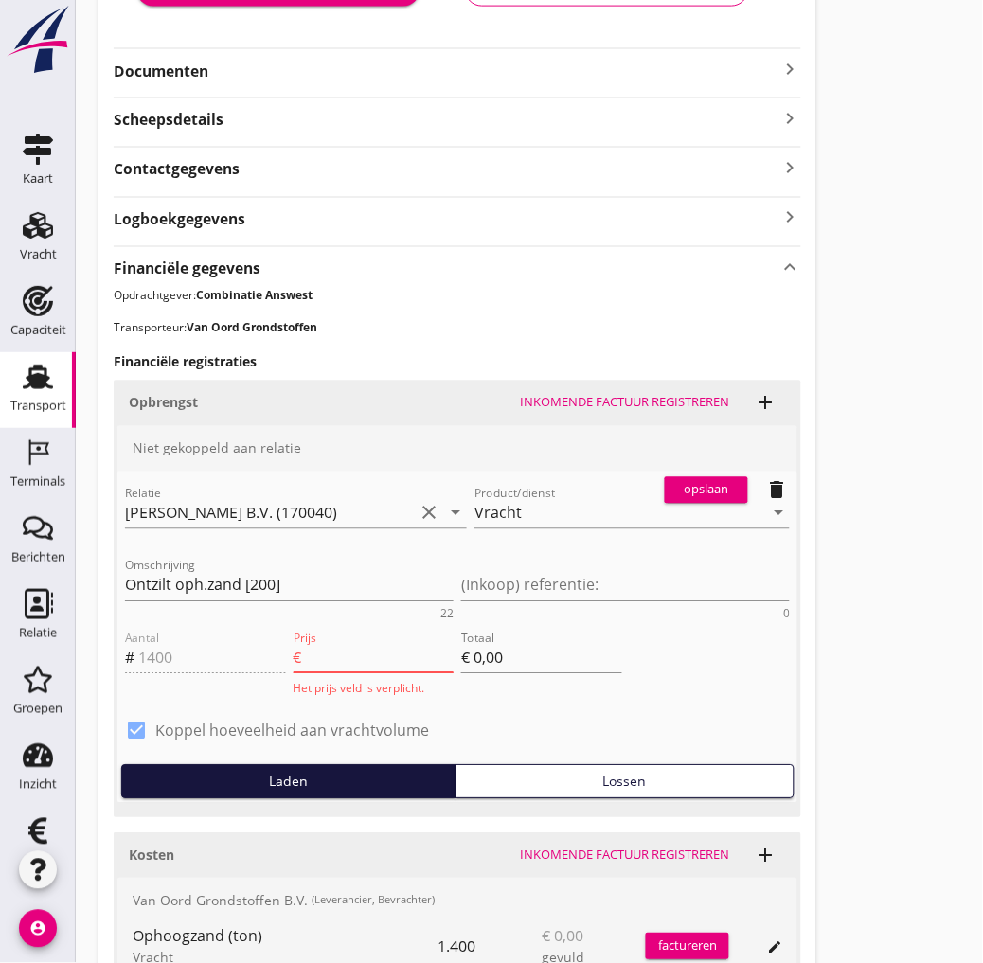
type input "9"
type input "€ 12.600,00"
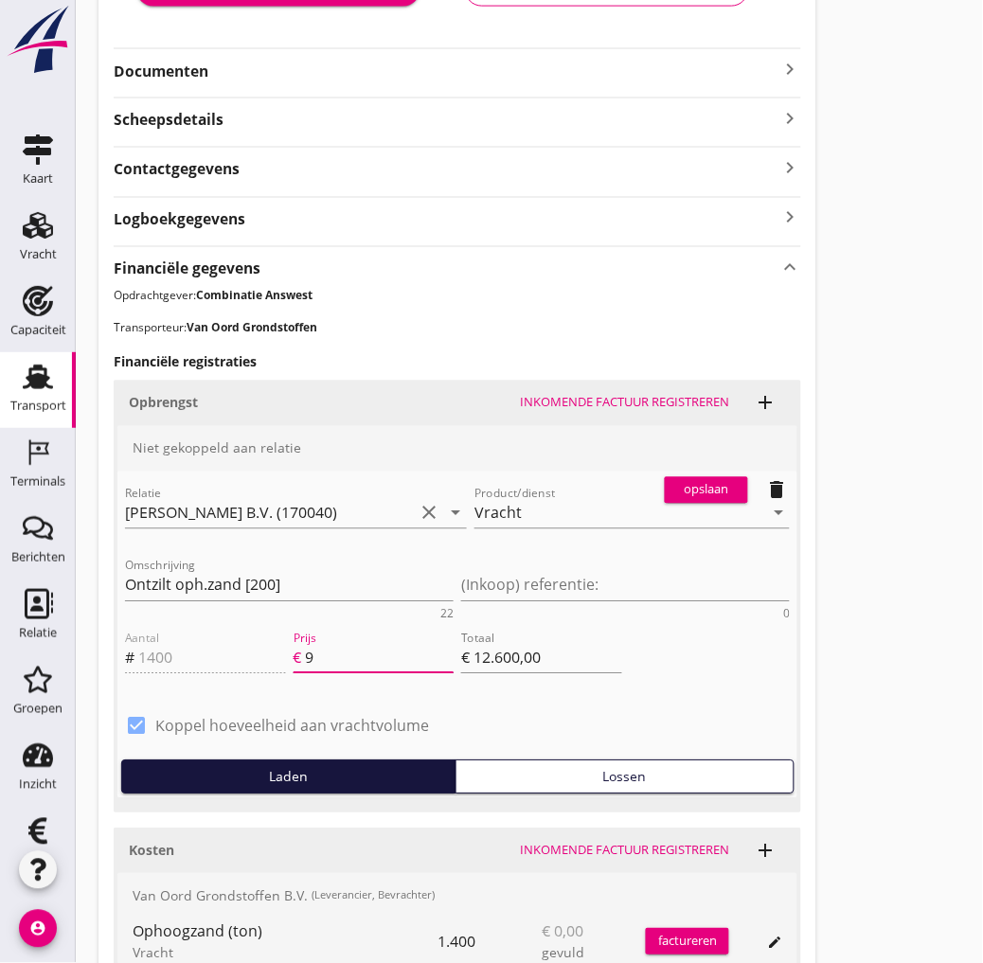
type input "9.1"
type input "€ 12.740,00"
type input "9.15"
type input "€ 12.810,00"
type input "9.15"
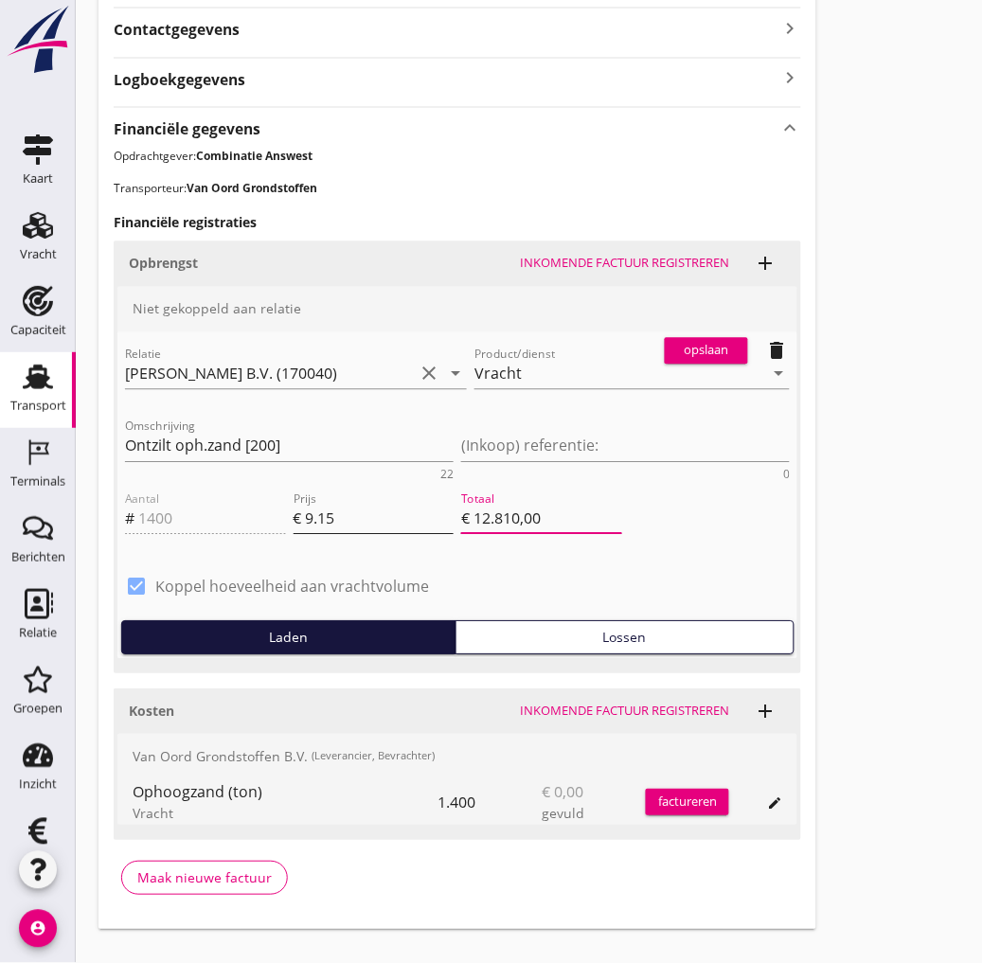
scroll to position [611, 0]
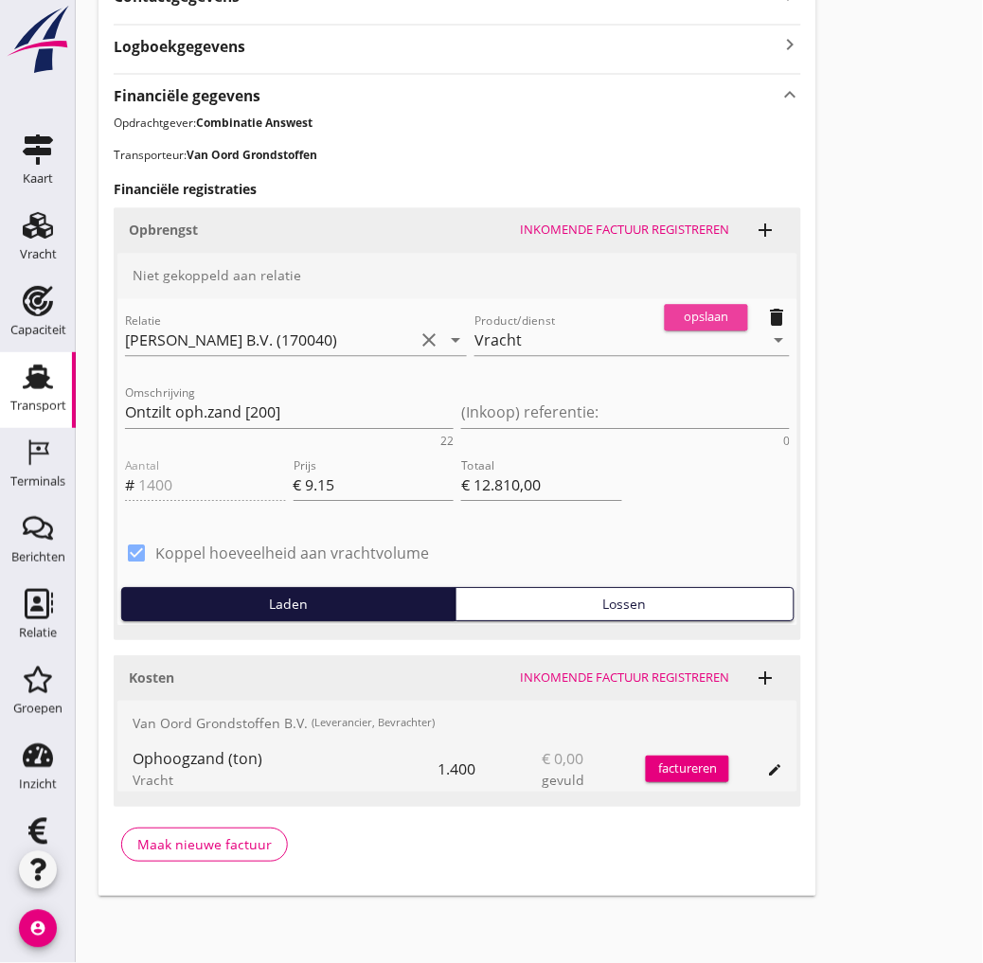
click at [708, 309] on div "opslaan" at bounding box center [707, 317] width 68 height 19
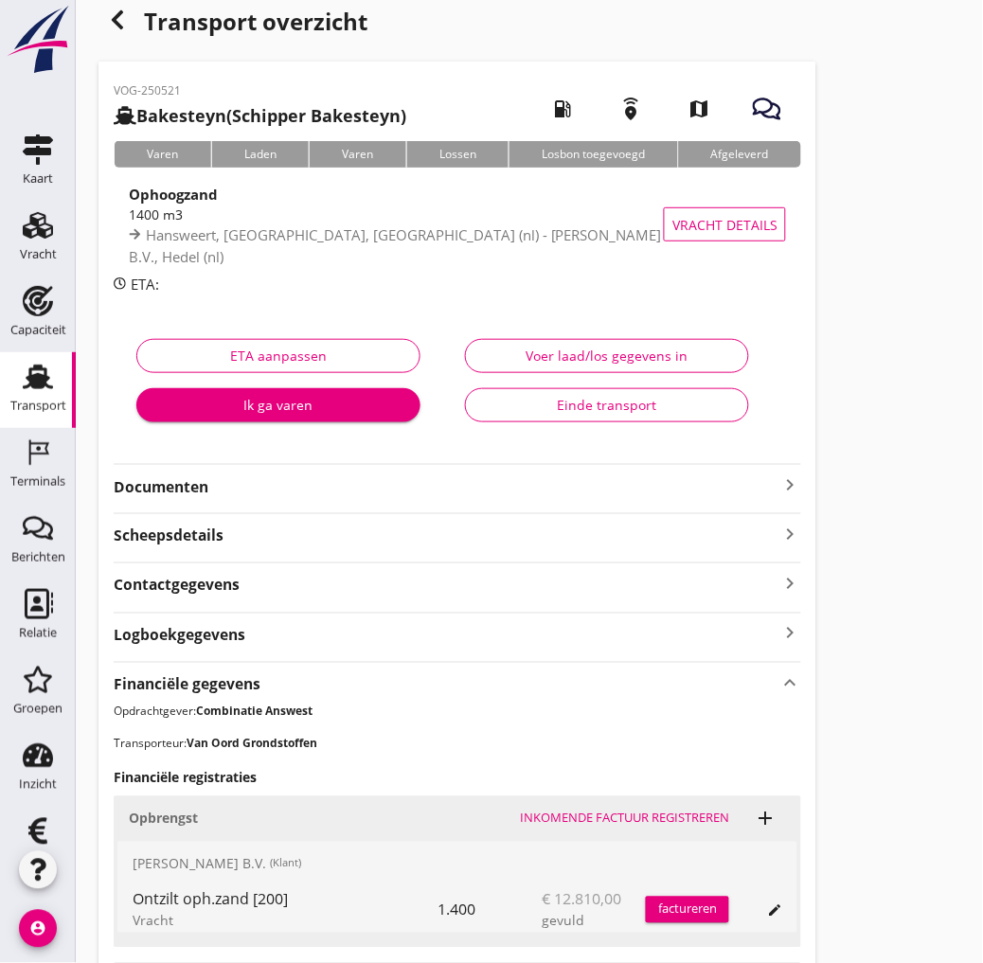
scroll to position [0, 0]
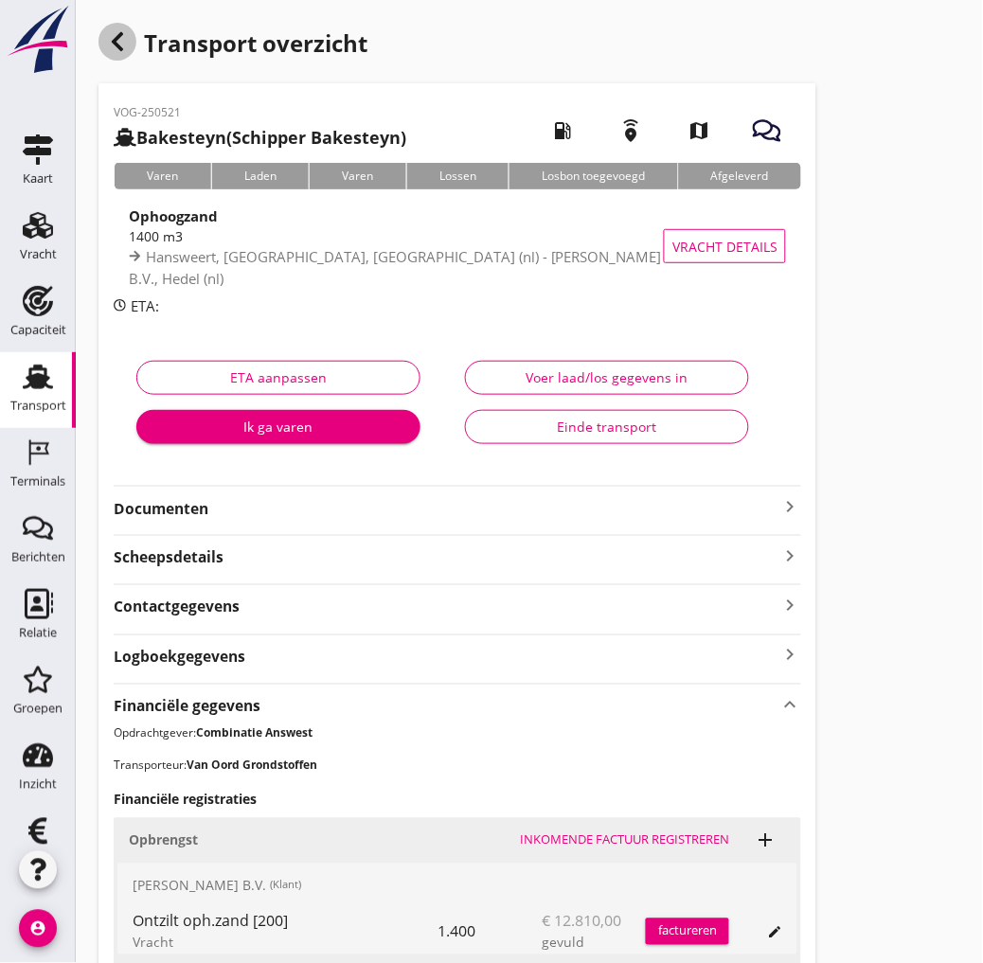
click at [135, 41] on div "button" at bounding box center [118, 42] width 38 height 38
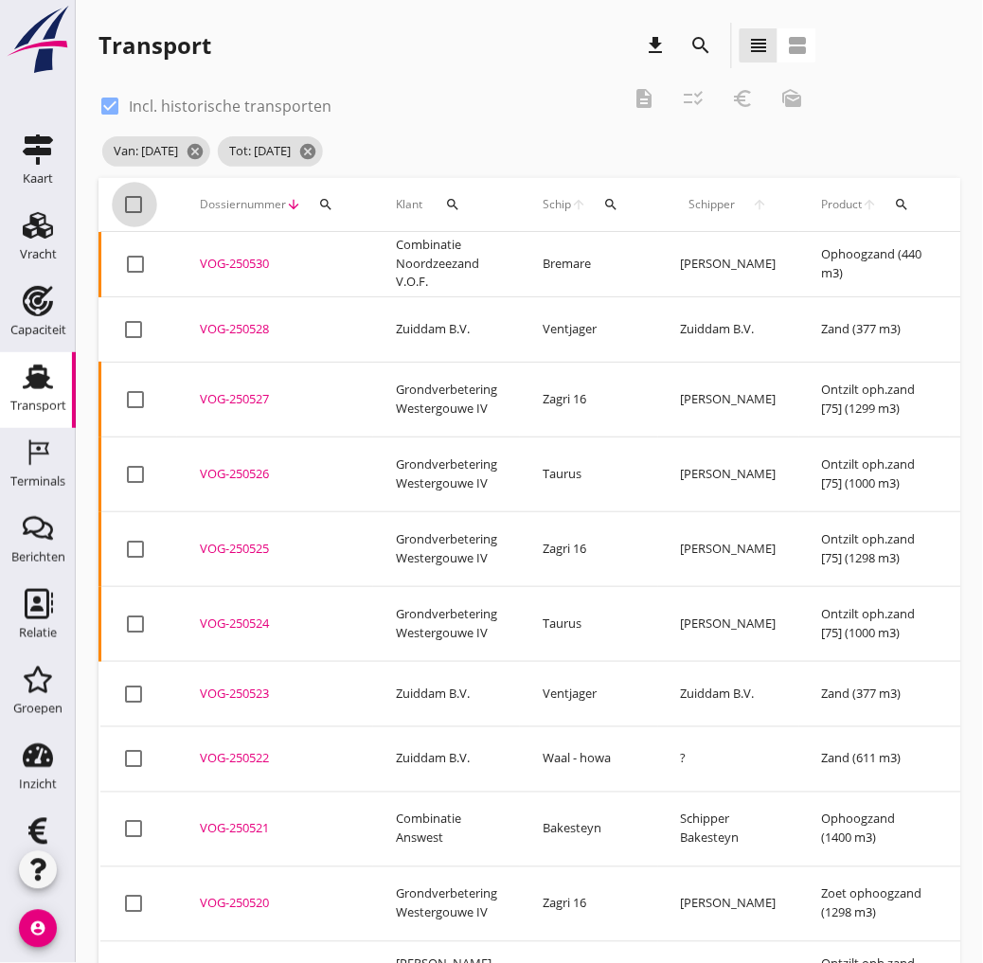
click at [136, 216] on div at bounding box center [134, 204] width 32 height 32
checkbox input "true"
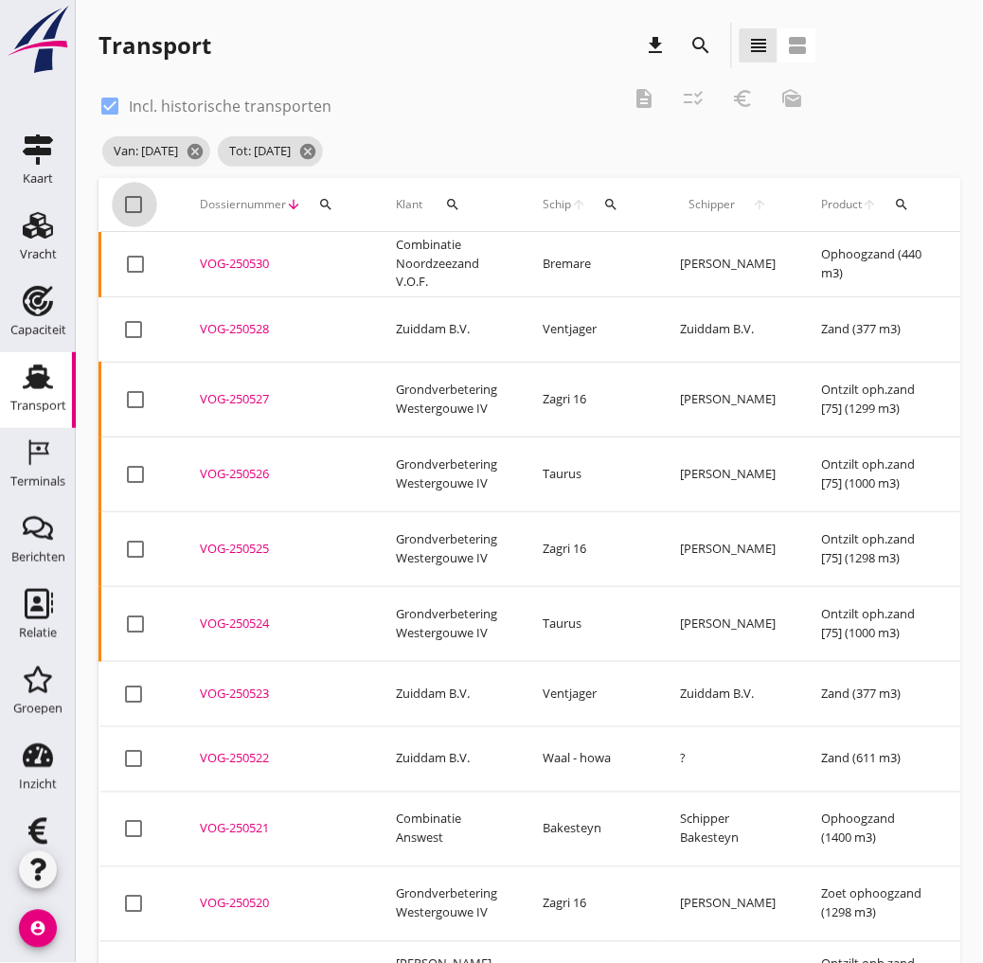
checkbox input "true"
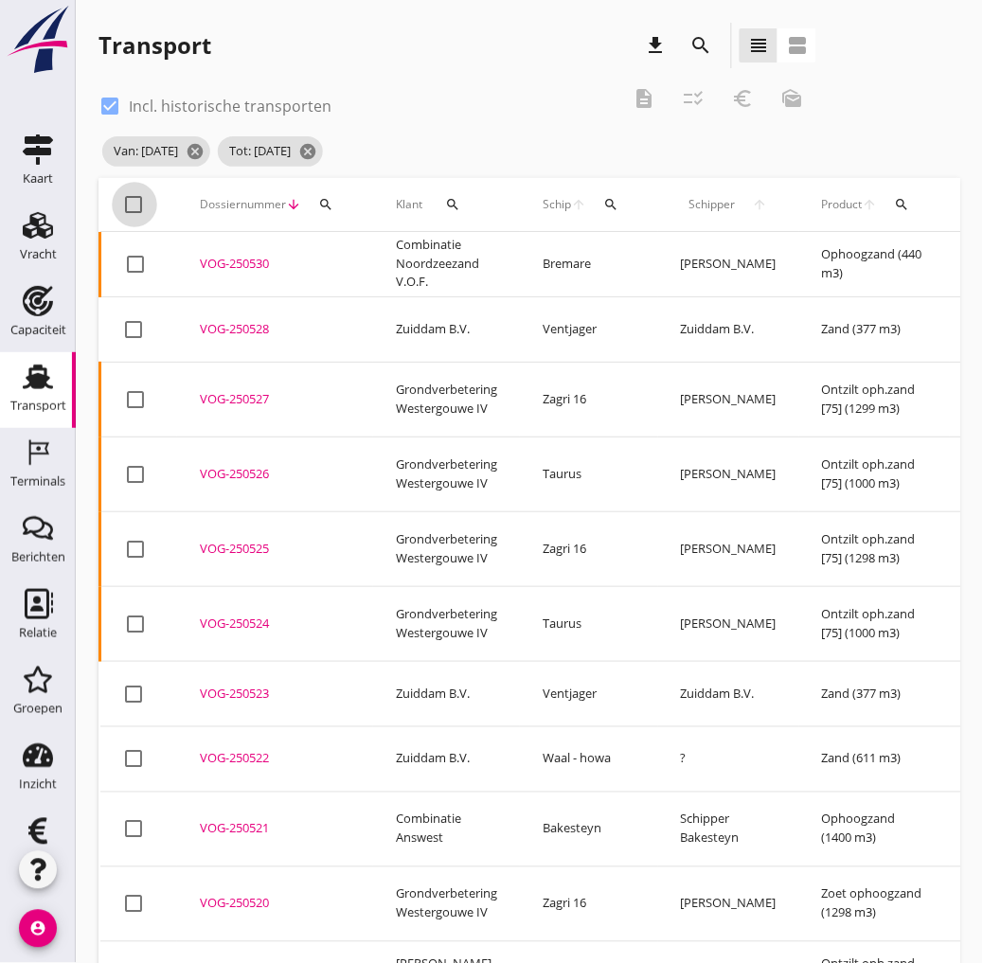
checkbox input "true"
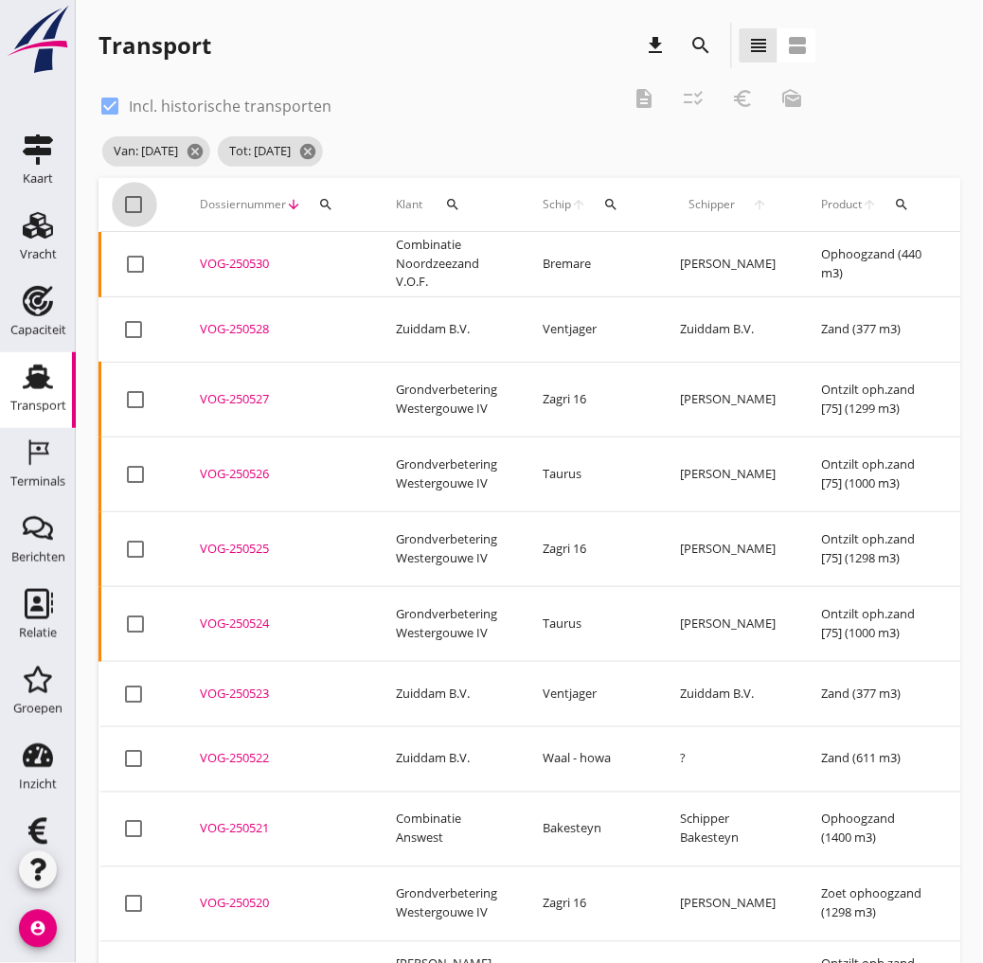
checkbox input "true"
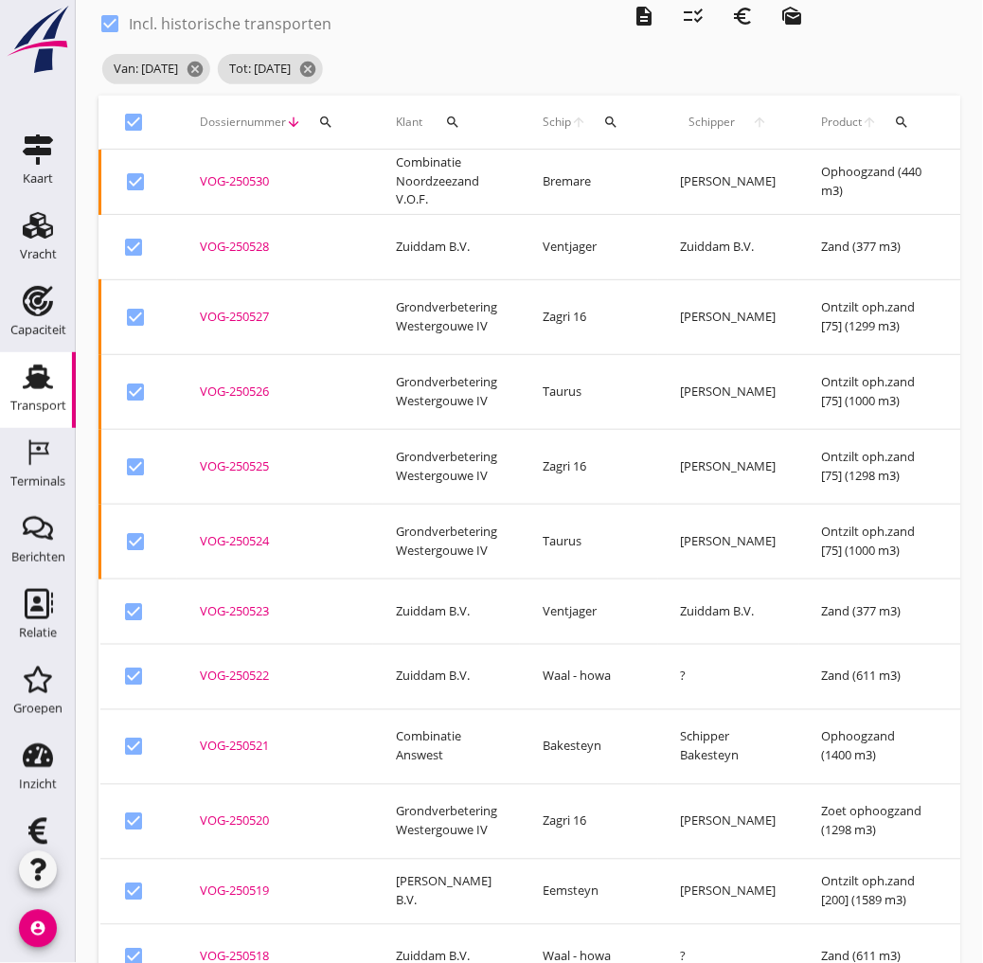
scroll to position [85, 0]
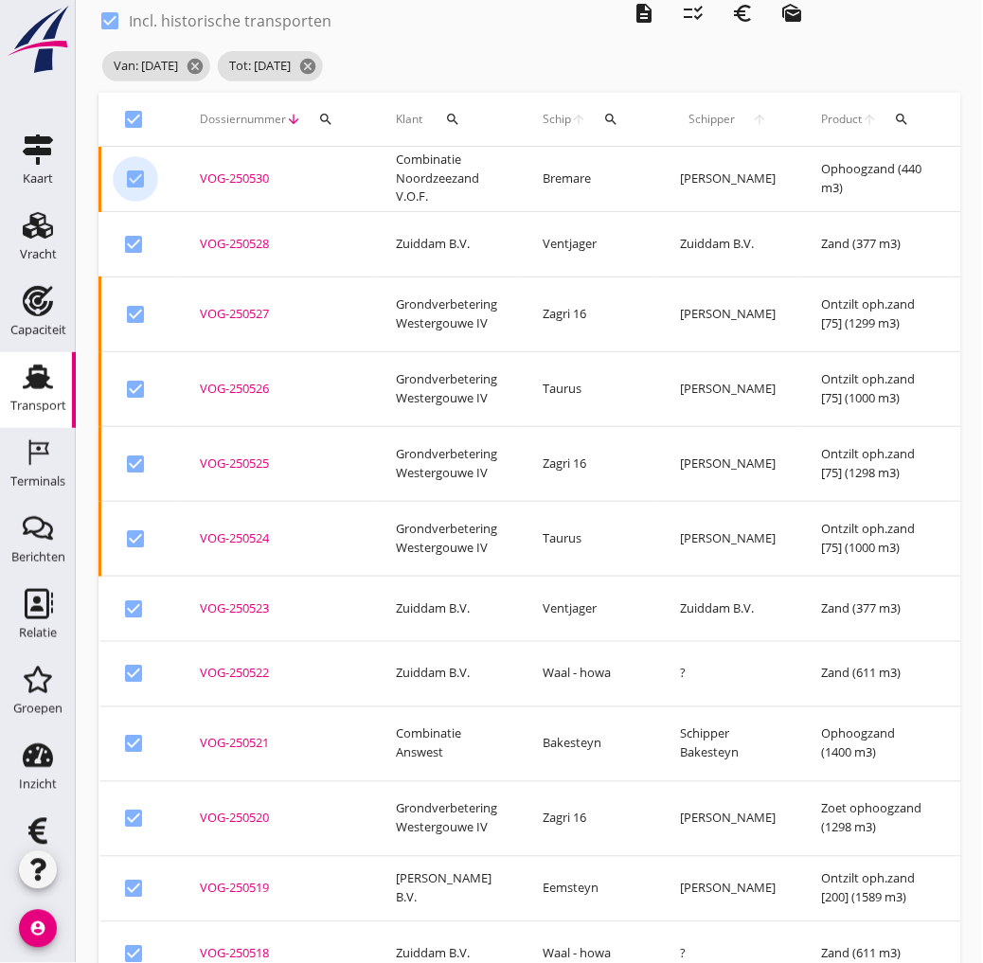
click at [139, 180] on div at bounding box center [135, 179] width 32 height 32
click at [134, 174] on div at bounding box center [135, 179] width 32 height 32
checkbox input "true"
click at [130, 310] on div at bounding box center [135, 314] width 32 height 32
checkbox input "false"
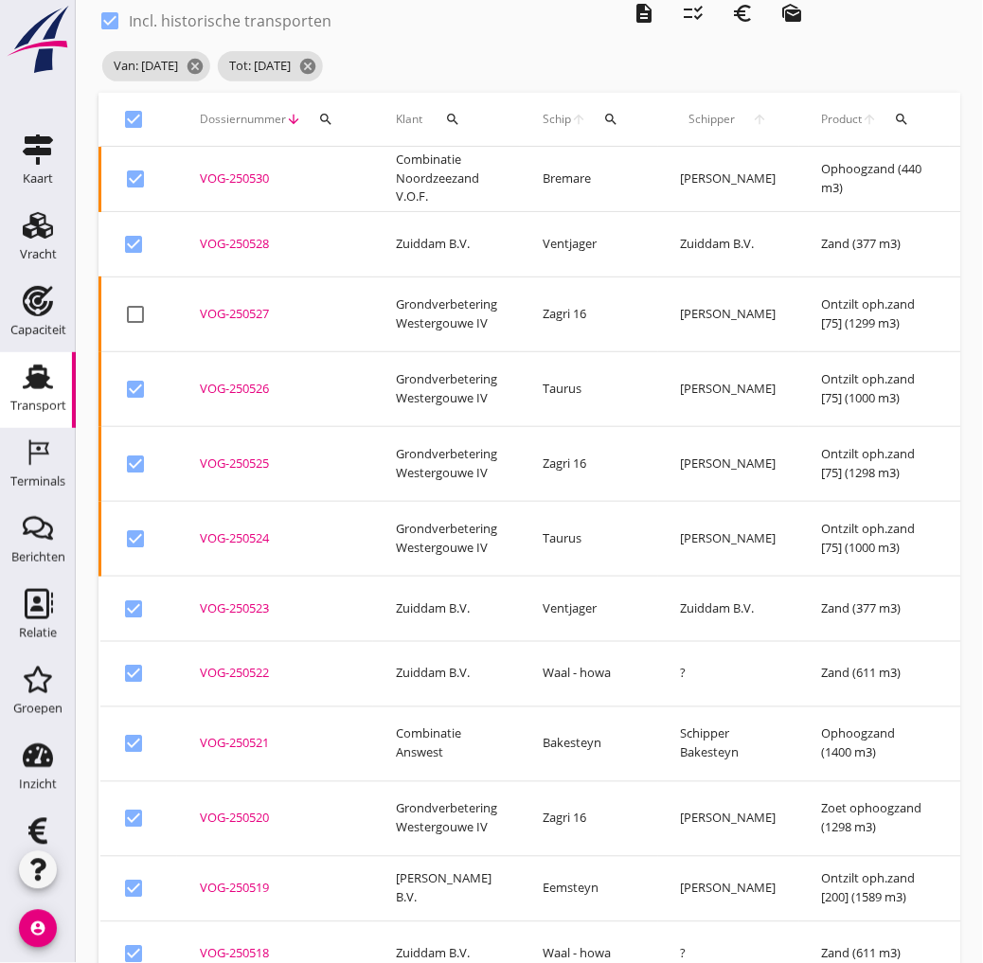
click at [136, 373] on div at bounding box center [135, 389] width 32 height 32
checkbox input "false"
click at [136, 448] on div at bounding box center [135, 464] width 32 height 32
checkbox input "false"
click at [120, 523] on div at bounding box center [135, 539] width 32 height 32
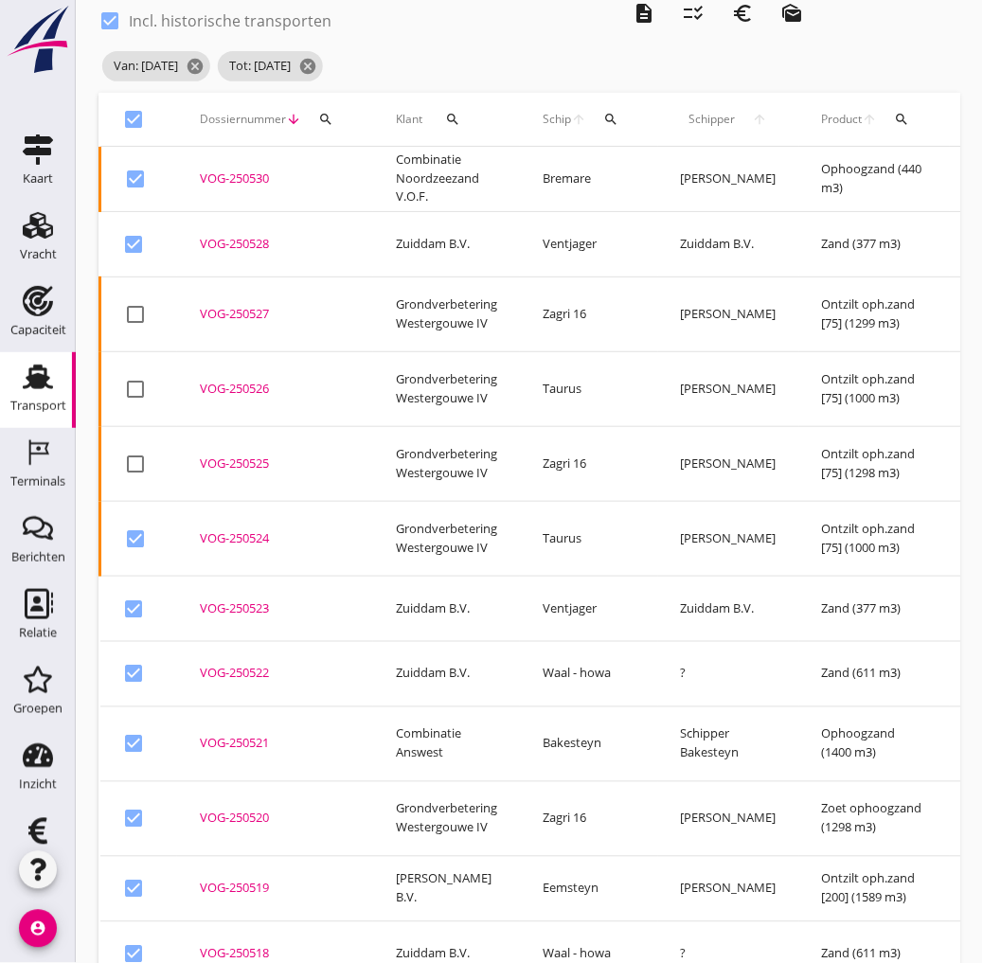
checkbox input "false"
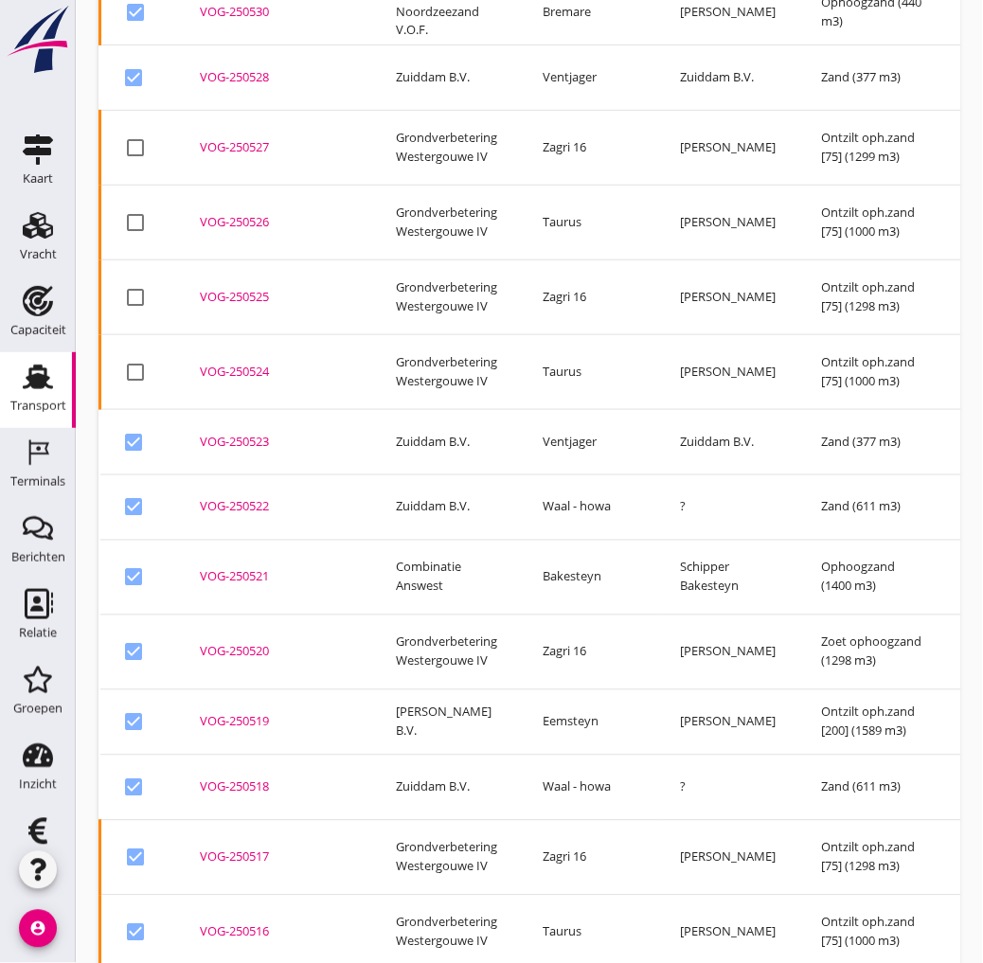
scroll to position [351, 0]
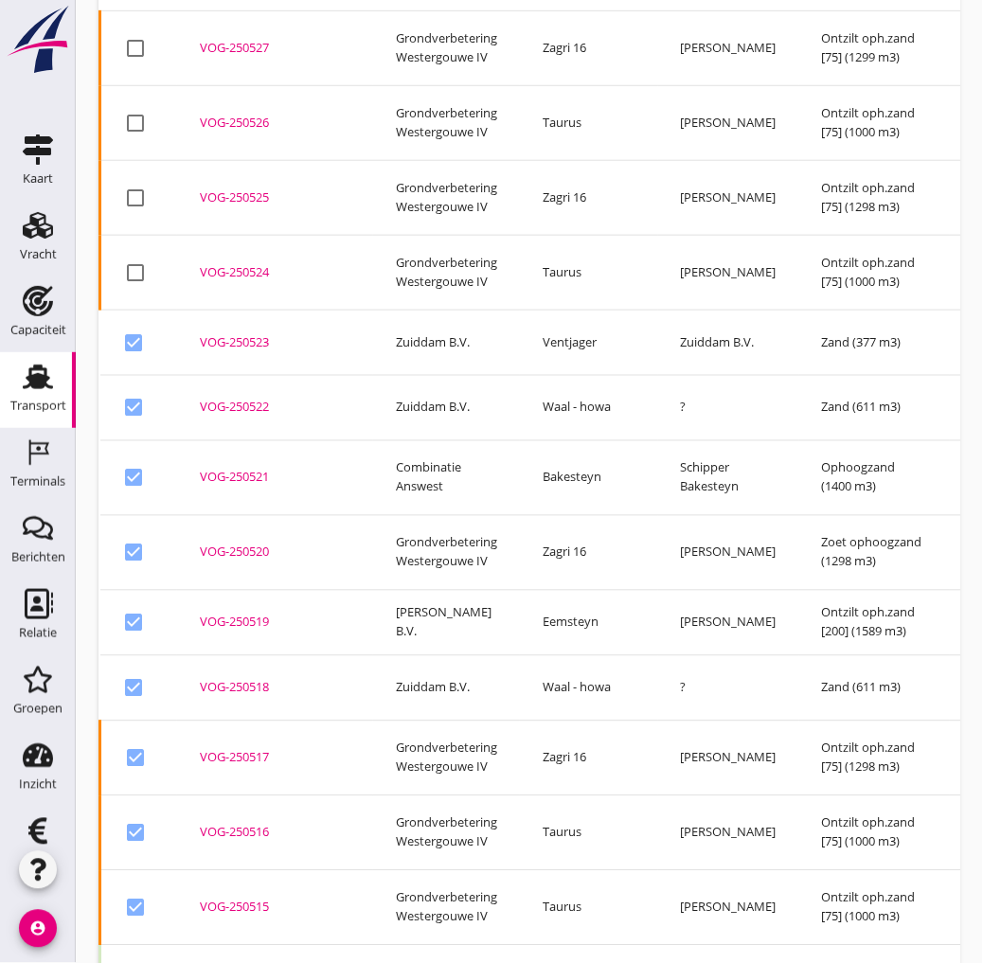
click at [133, 537] on div at bounding box center [134, 553] width 32 height 32
checkbox input "false"
click at [137, 743] on div at bounding box center [135, 759] width 32 height 32
checkbox input "false"
click at [144, 817] on div at bounding box center [135, 833] width 32 height 32
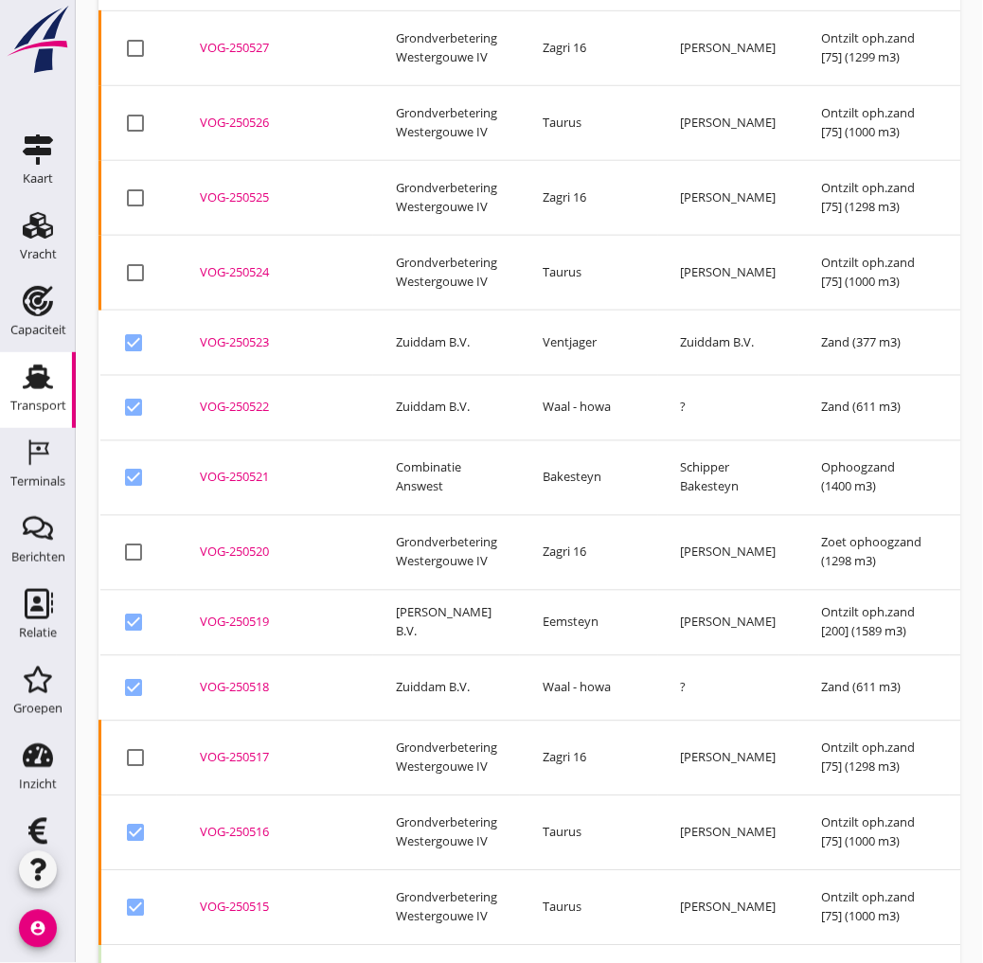
checkbox input "false"
click at [147, 870] on td "check_box" at bounding box center [139, 907] width 78 height 75
click at [136, 892] on div at bounding box center [135, 908] width 32 height 32
checkbox input "false"
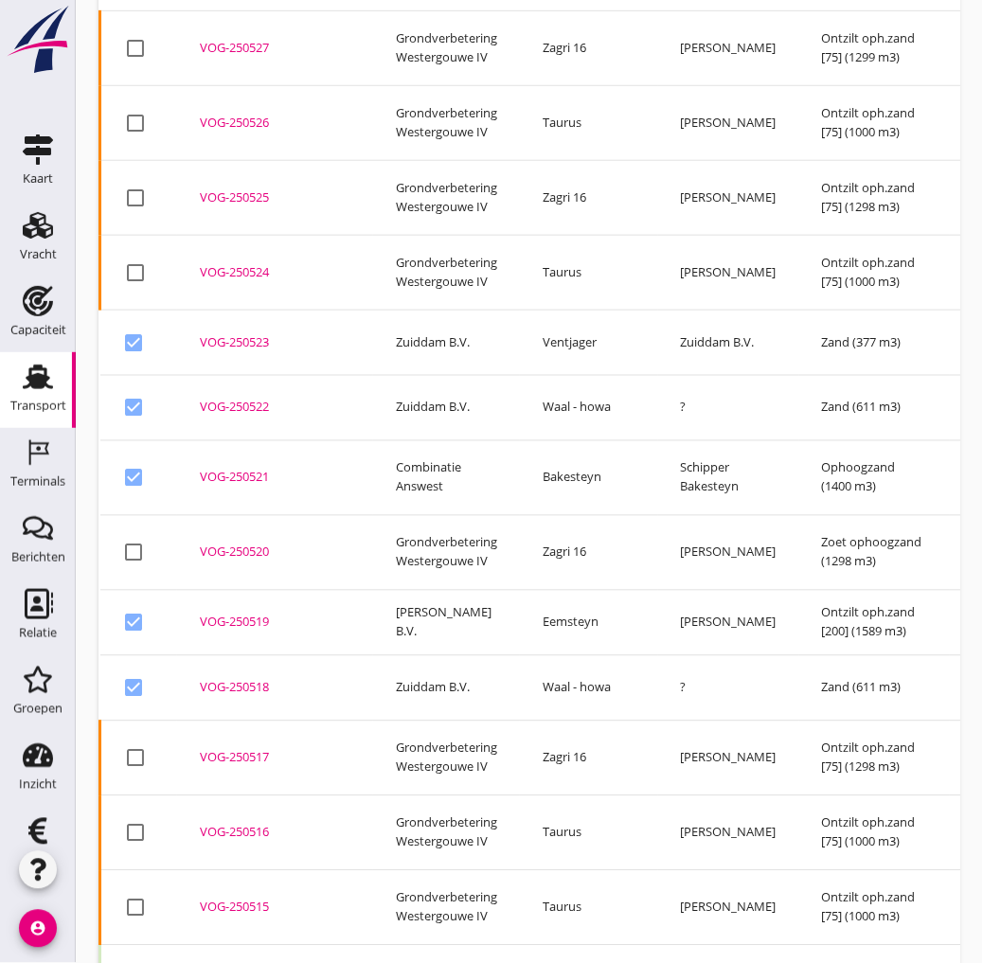
checkbox input "false"
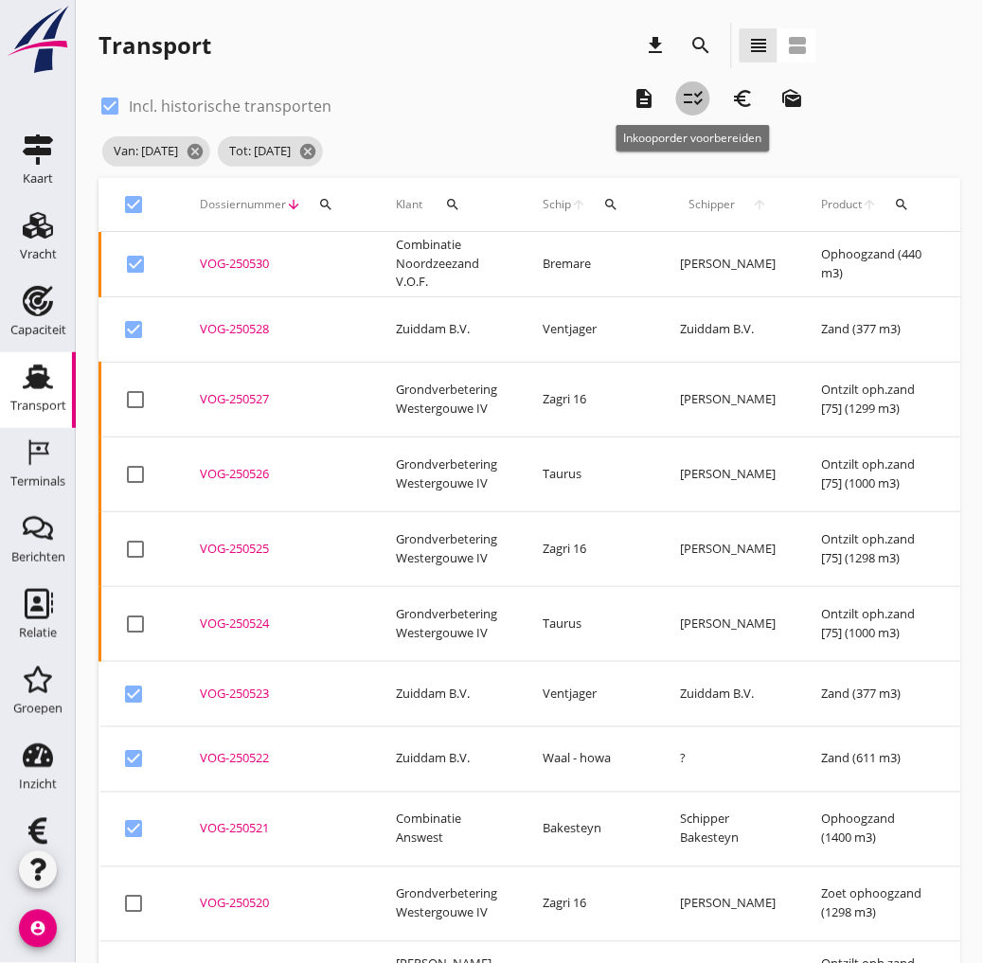
click at [704, 107] on icon "checklist_rtl" at bounding box center [693, 98] width 23 height 23
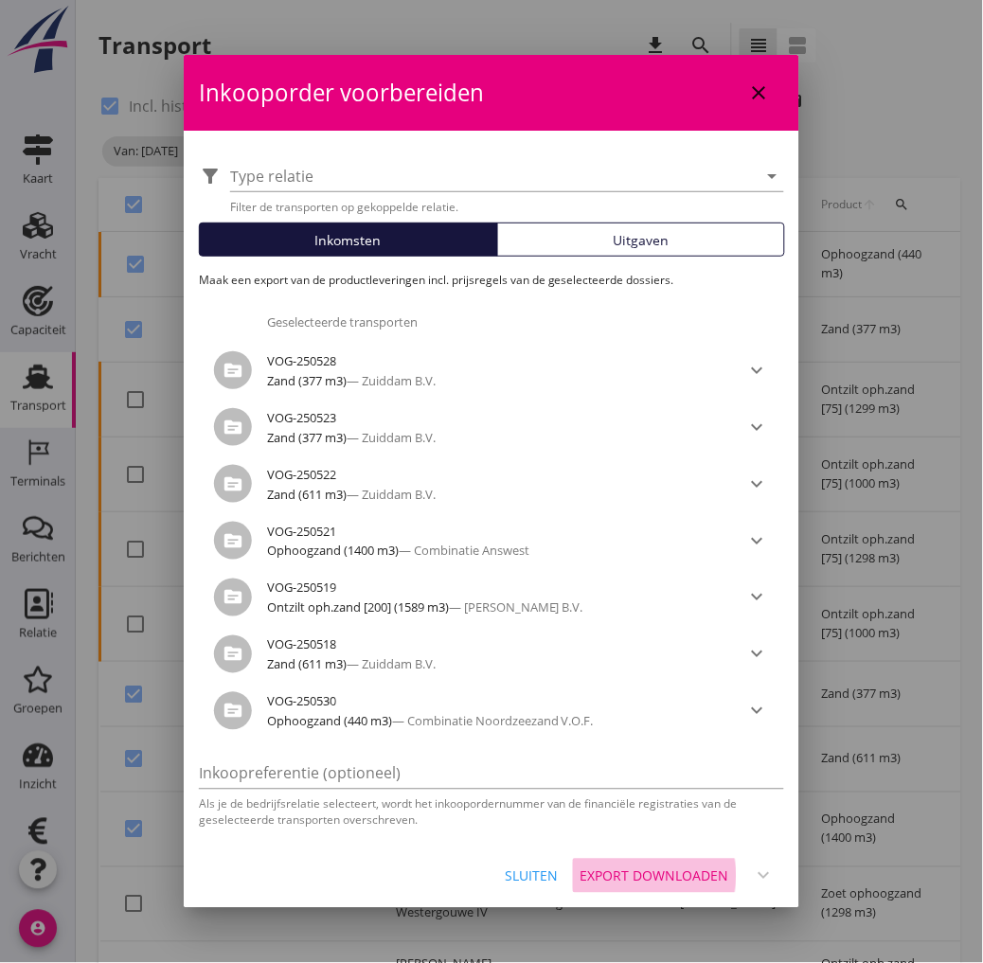
click at [674, 875] on div "Export downloaden" at bounding box center [655, 877] width 149 height 20
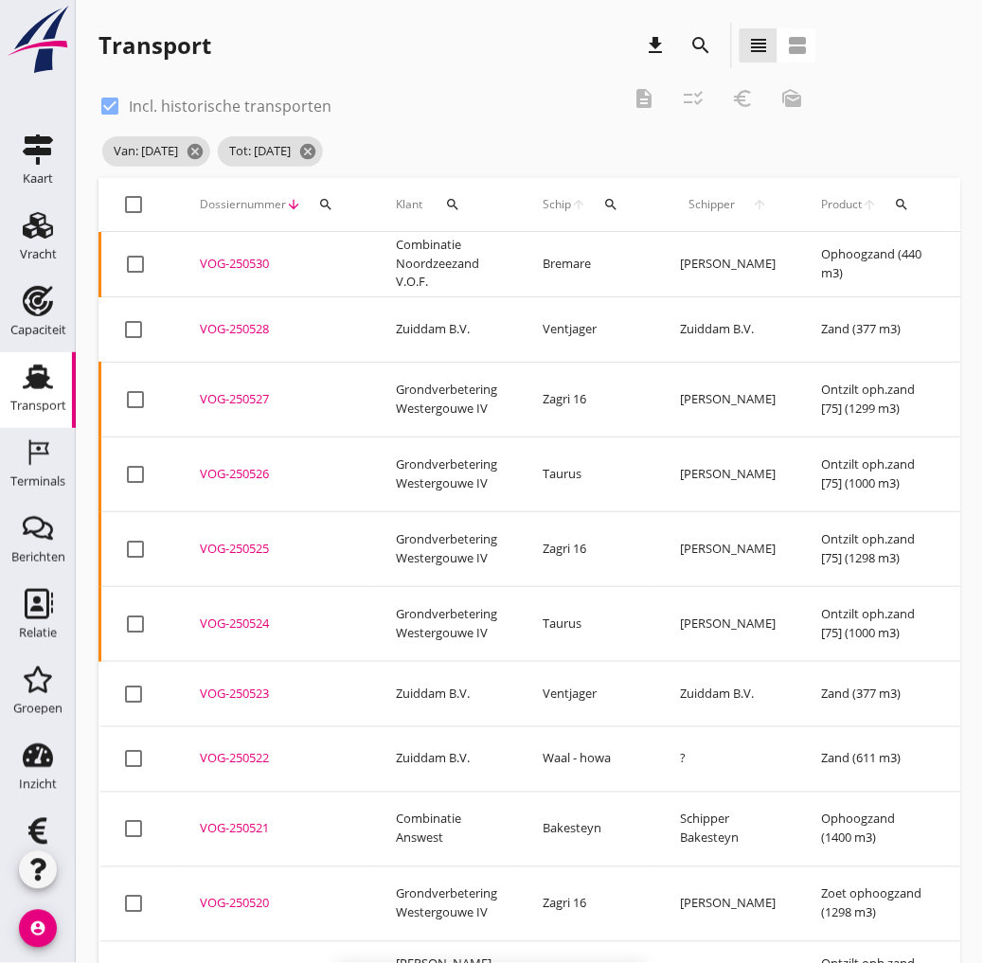
checkbox input "false"
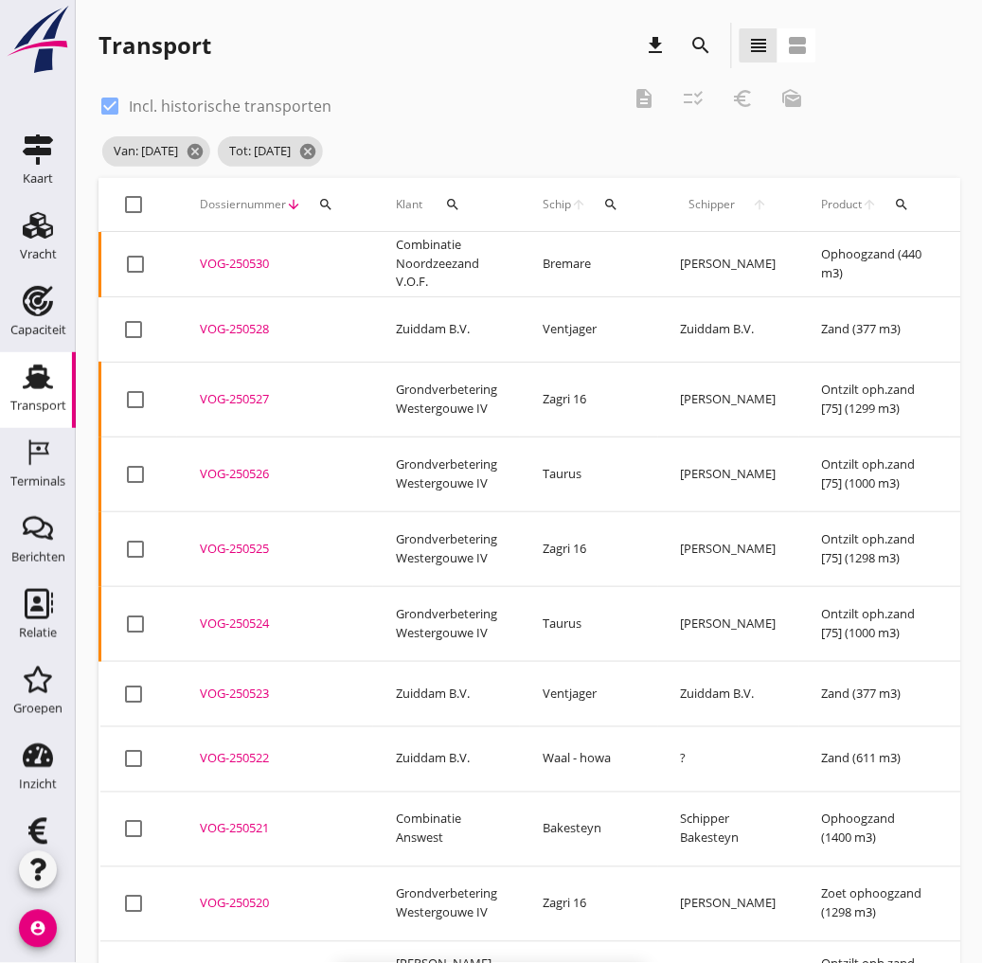
checkbox input "false"
